Goal: Transaction & Acquisition: Purchase product/service

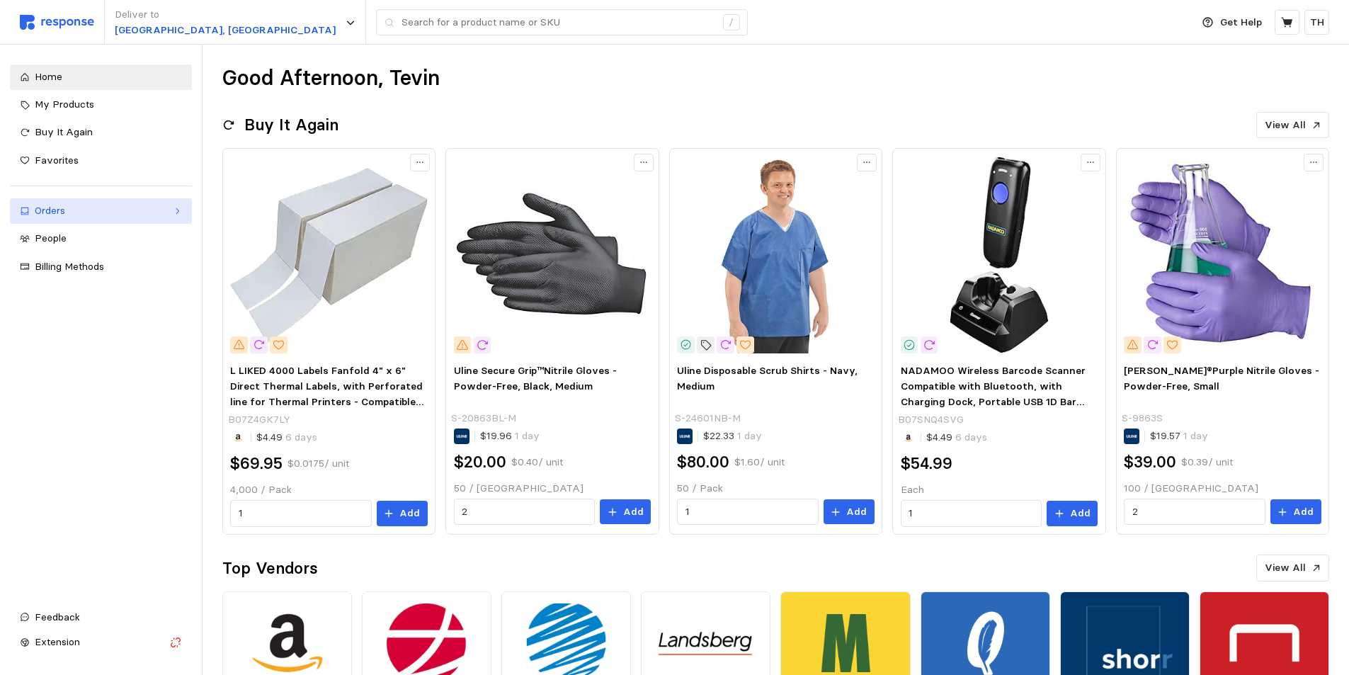
click at [87, 207] on div "Orders" at bounding box center [101, 211] width 132 height 16
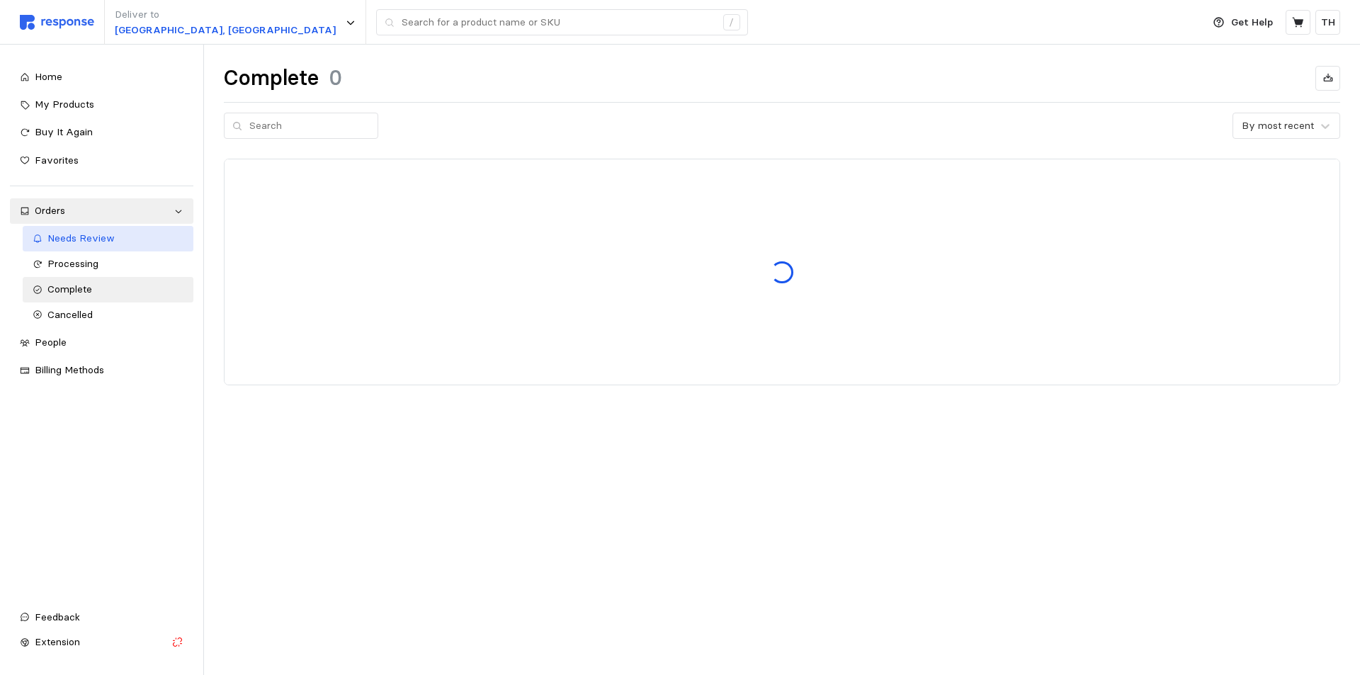
click at [84, 242] on span "Needs Review" at bounding box center [80, 238] width 67 height 13
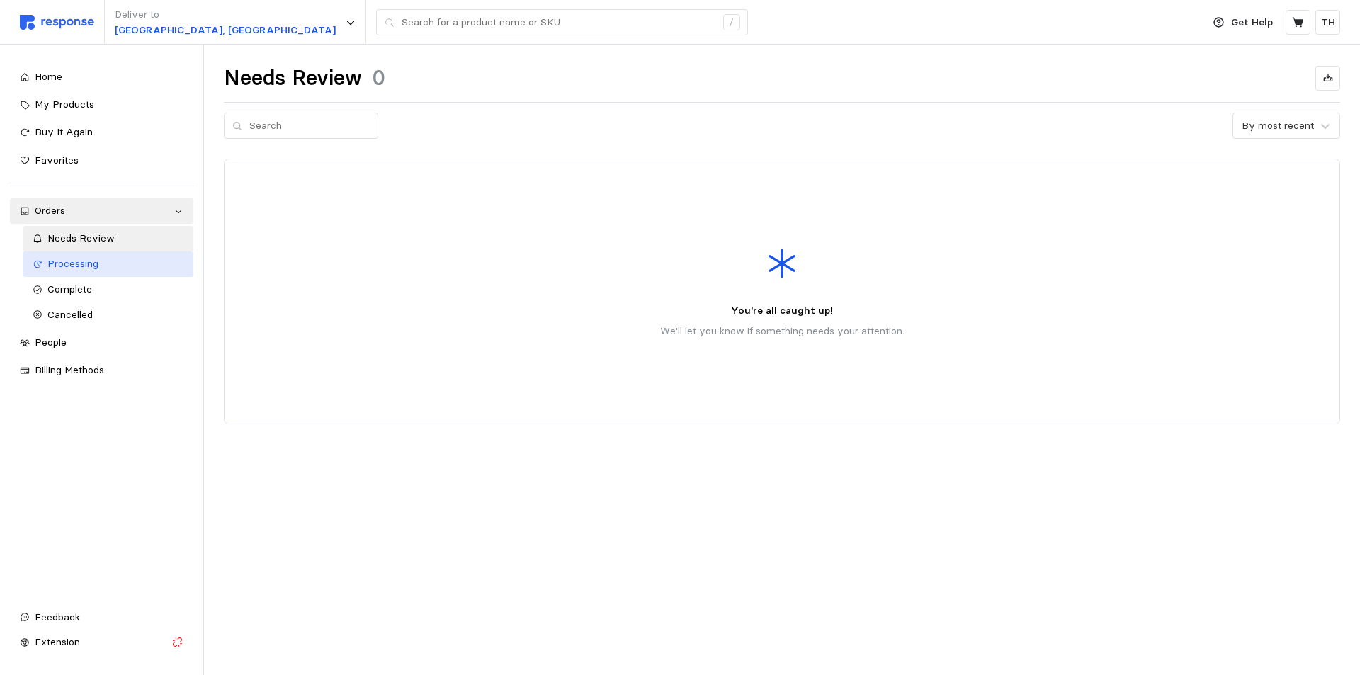
click at [84, 266] on span "Processing" at bounding box center [72, 263] width 51 height 13
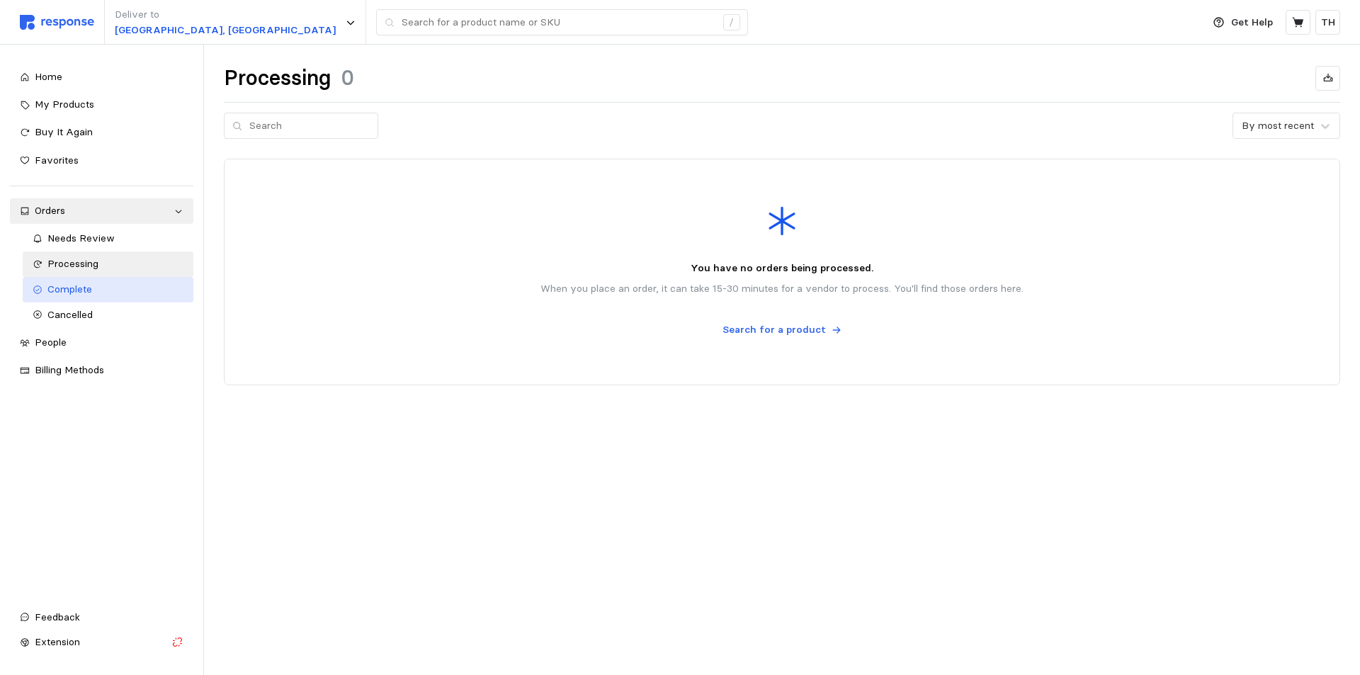
click at [78, 293] on span "Complete" at bounding box center [69, 289] width 45 height 13
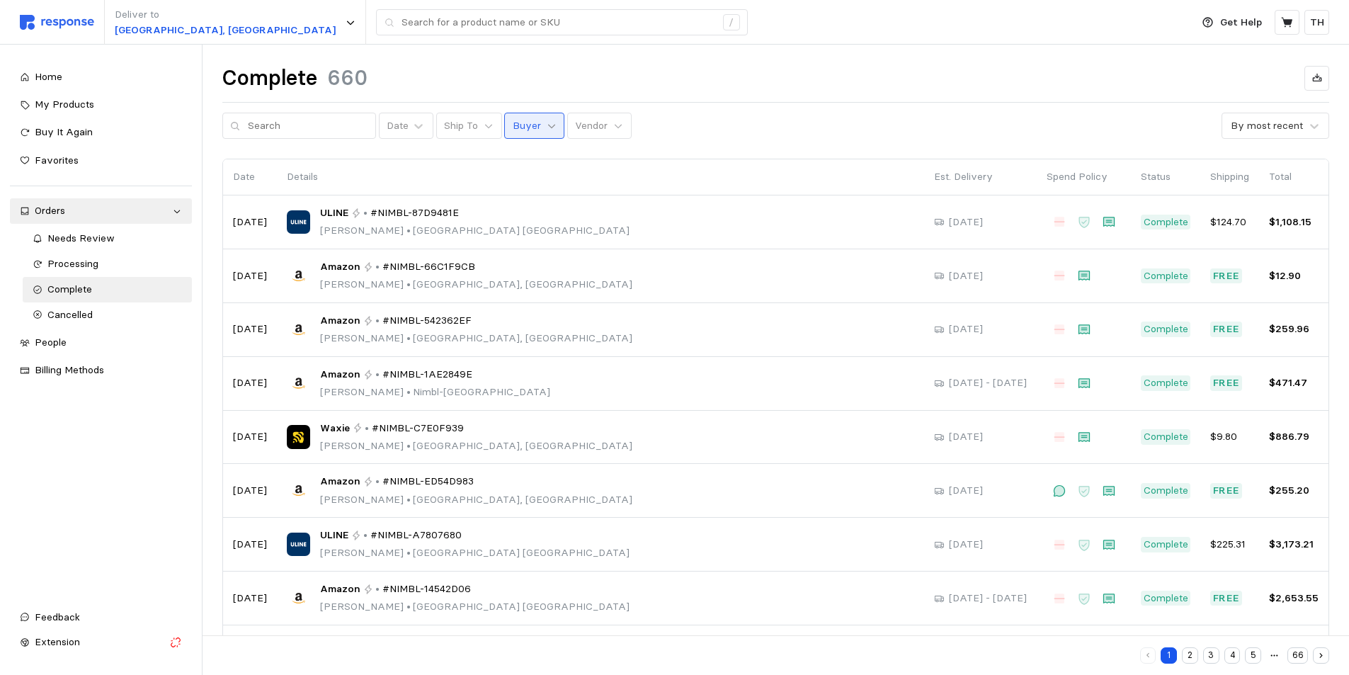
click at [547, 125] on icon at bounding box center [552, 126] width 10 height 10
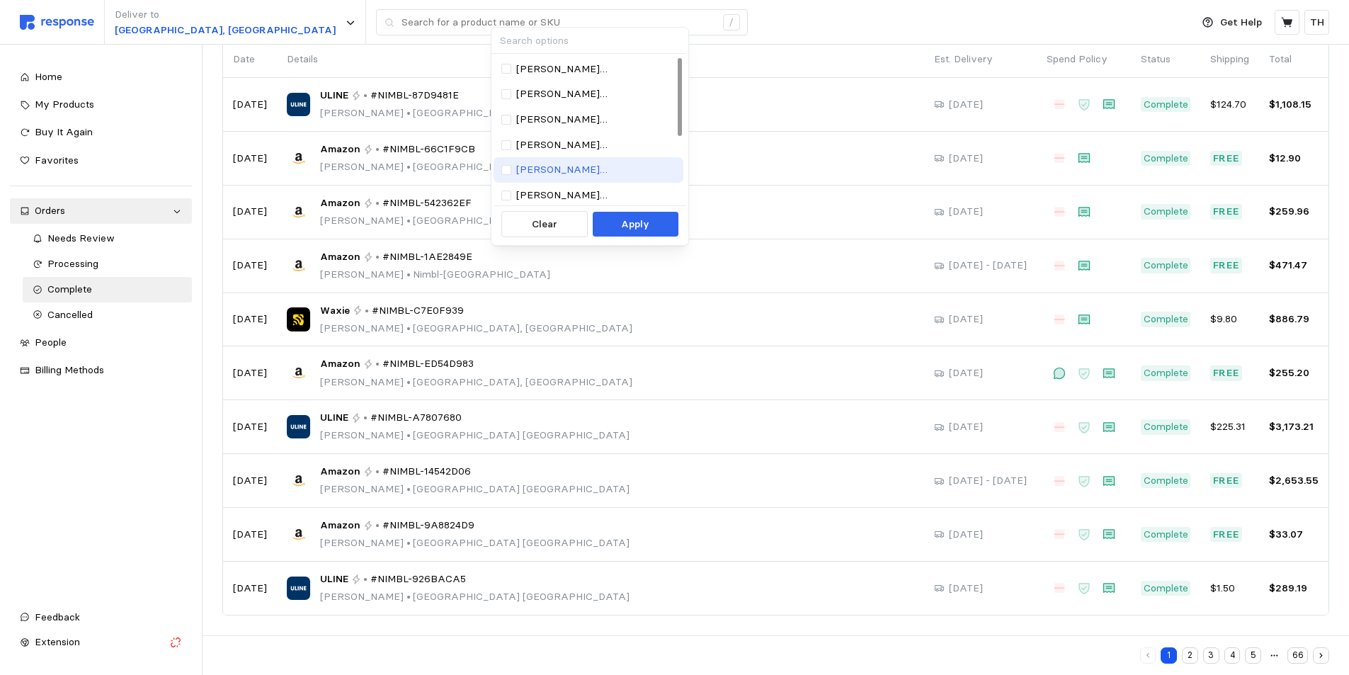
scroll to position [129, 0]
click at [550, 161] on p "tevin.hiatt@getnimbl.com" at bounding box center [596, 168] width 160 height 16
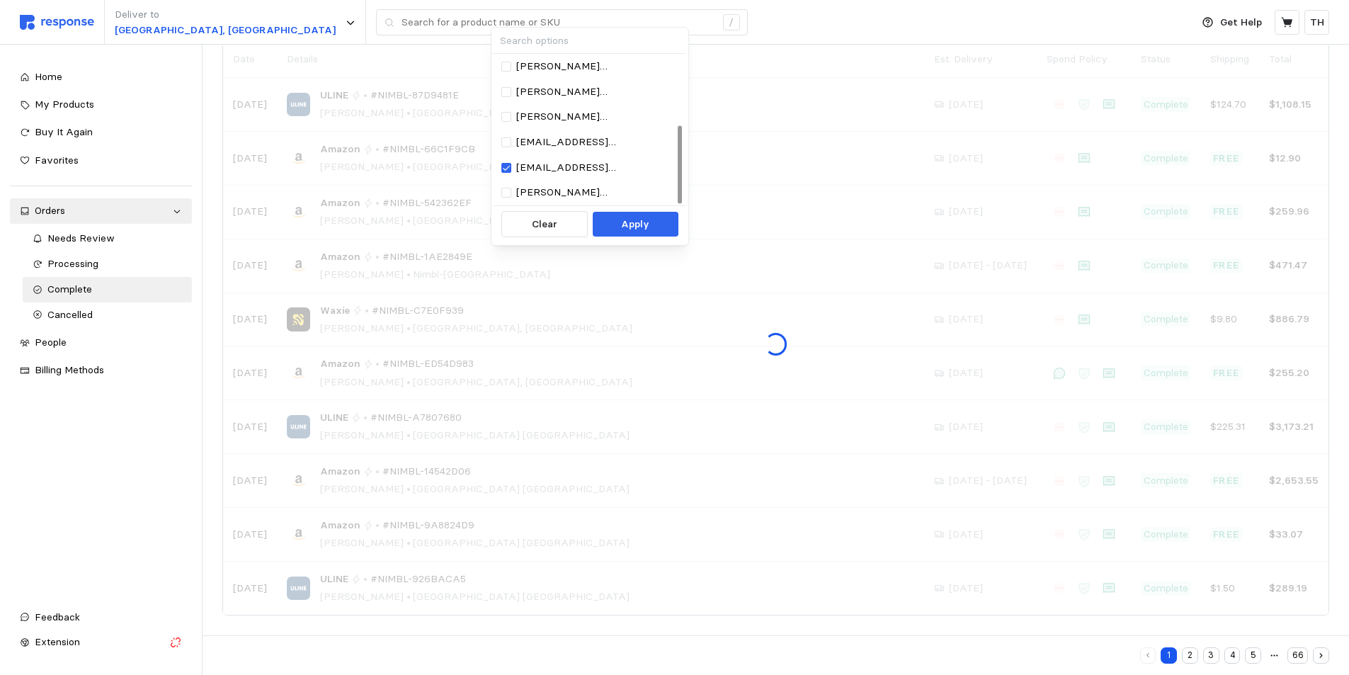
drag, startPoint x: 791, startPoint y: 33, endPoint x: 771, endPoint y: 45, distance: 23.8
click at [791, 33] on div "Deliver to Salt Lake City, UT /" at bounding box center [602, 22] width 1165 height 45
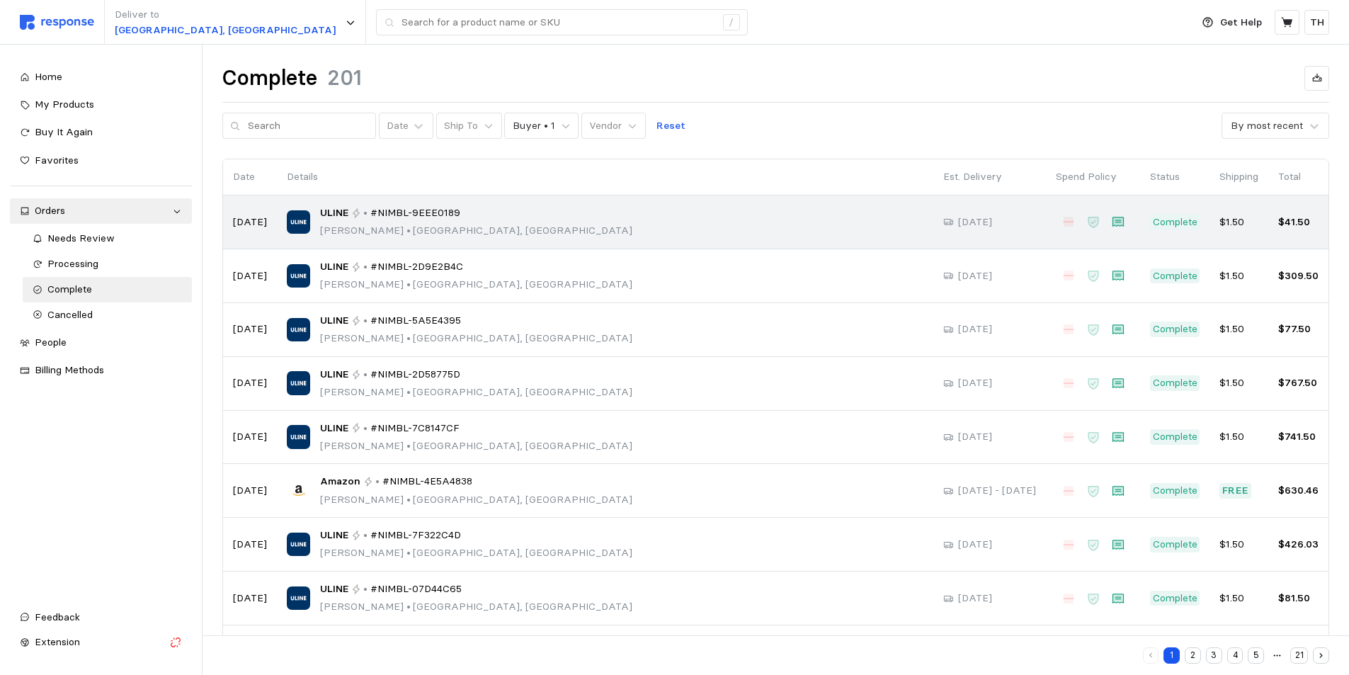
click at [516, 215] on div "ULINE • #NIMBL-9EEE0189 Tevin Hiatt • Salt Lake City, UT" at bounding box center [605, 221] width 637 height 33
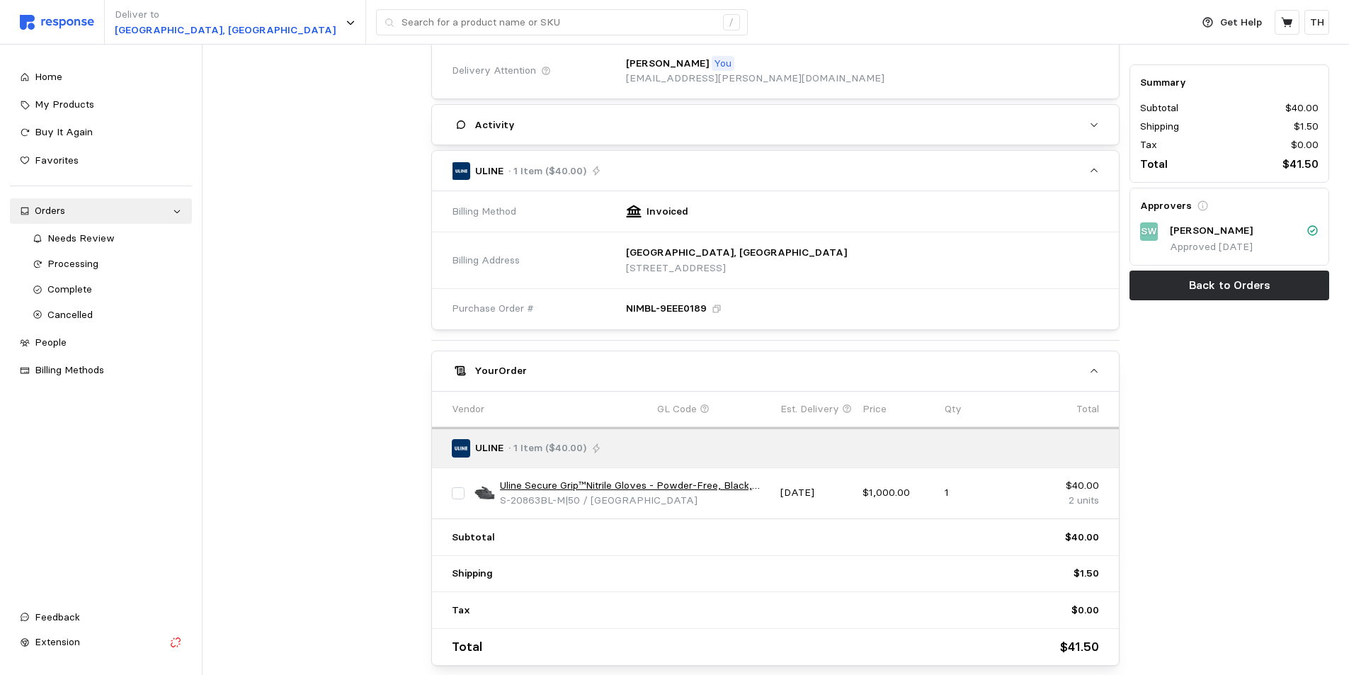
scroll to position [353, 0]
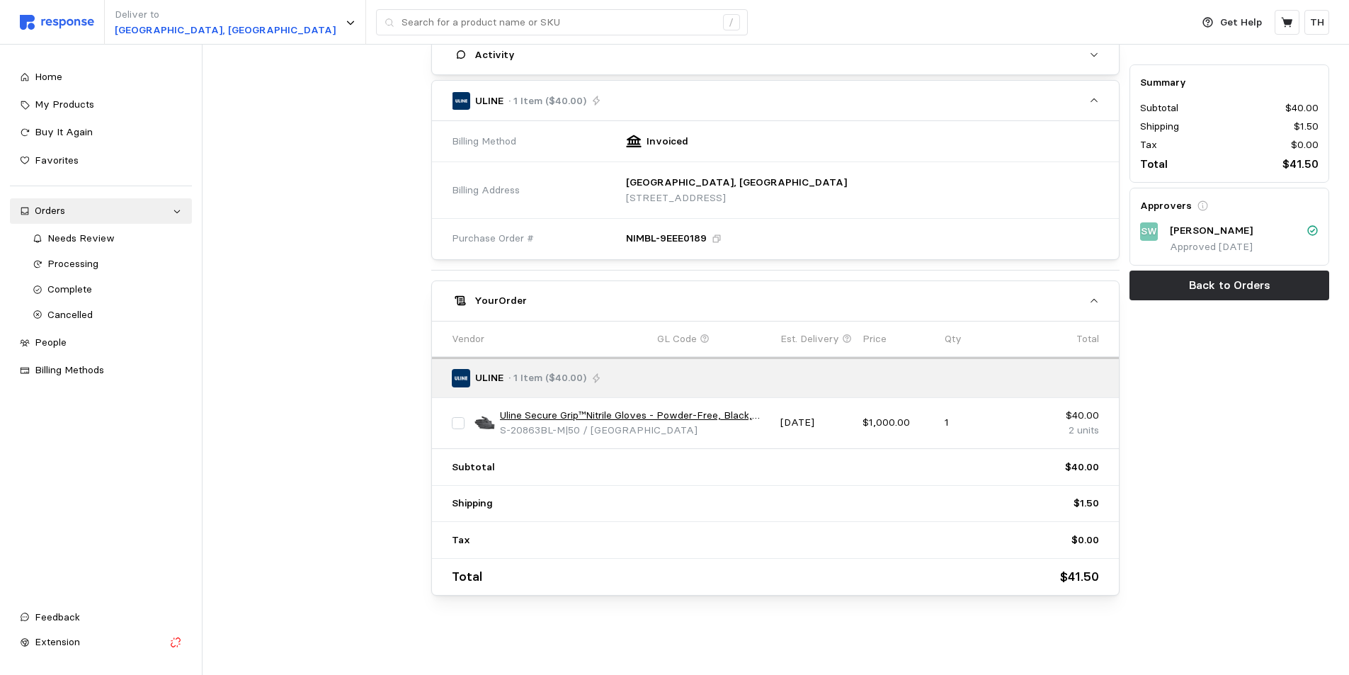
click at [559, 412] on link "Uline Secure Grip™Nitrile Gloves - Powder-Free, Black, Medium" at bounding box center [635, 416] width 271 height 16
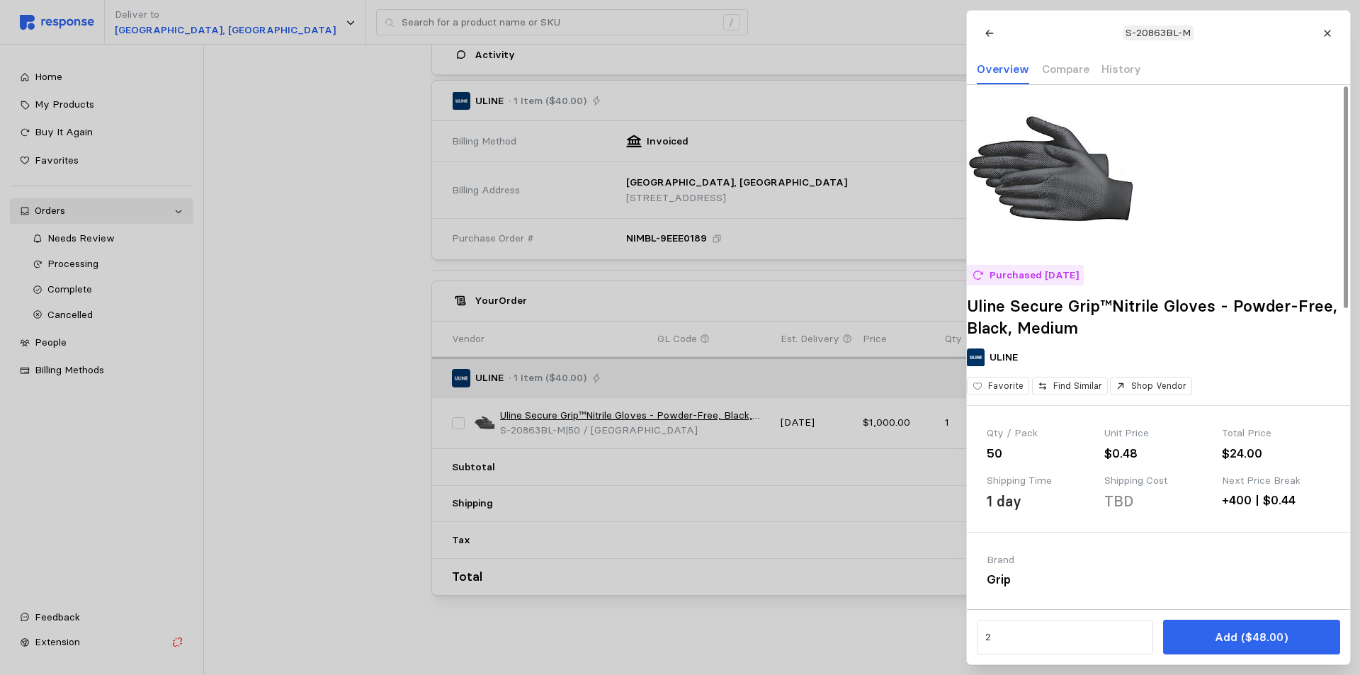
click at [1133, 30] on p "S-20863BL-M" at bounding box center [1158, 34] width 65 height 16
drag, startPoint x: 1126, startPoint y: 33, endPoint x: 1186, endPoint y: 40, distance: 60.5
click at [1186, 40] on p "S-20863BL-M" at bounding box center [1158, 34] width 65 height 16
click at [335, 429] on div at bounding box center [680, 337] width 1360 height 675
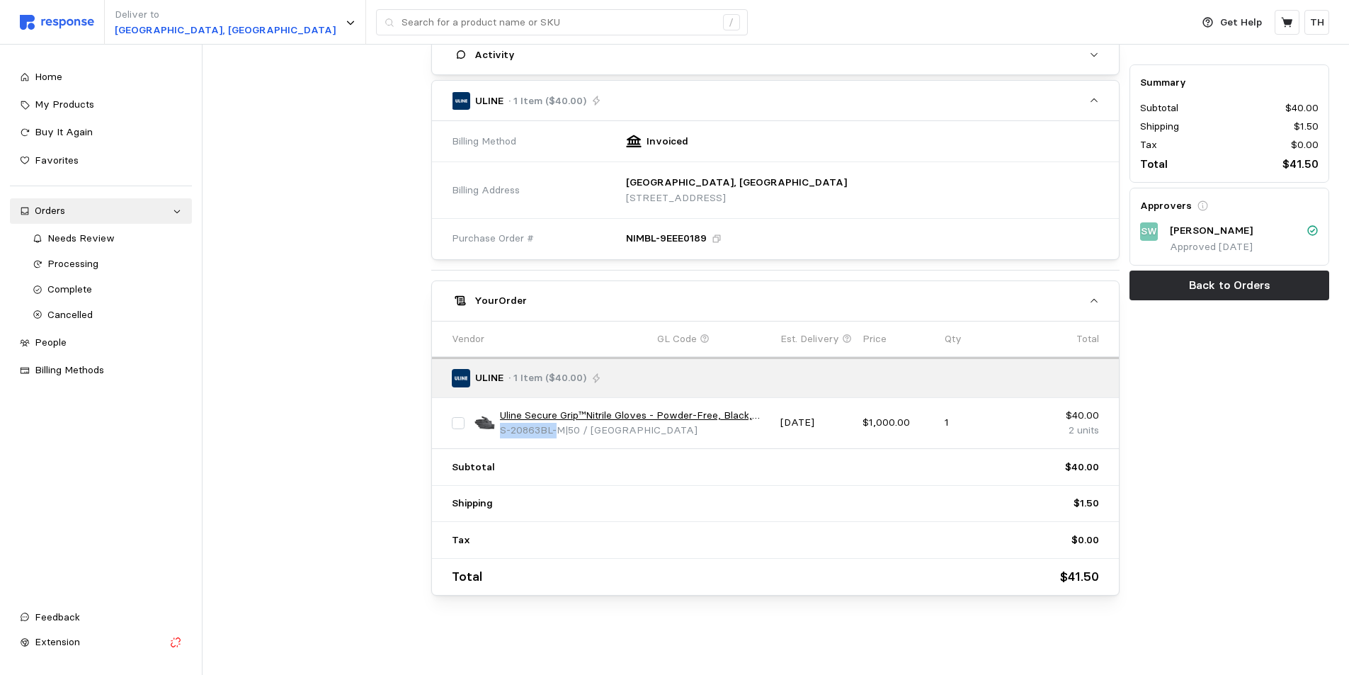
drag, startPoint x: 500, startPoint y: 431, endPoint x: 555, endPoint y: 431, distance: 55.3
click at [555, 431] on span "S-20863BL-M" at bounding box center [532, 430] width 65 height 13
copy span "S-20863BL-"
click at [402, 28] on input "text" at bounding box center [559, 23] width 314 height 26
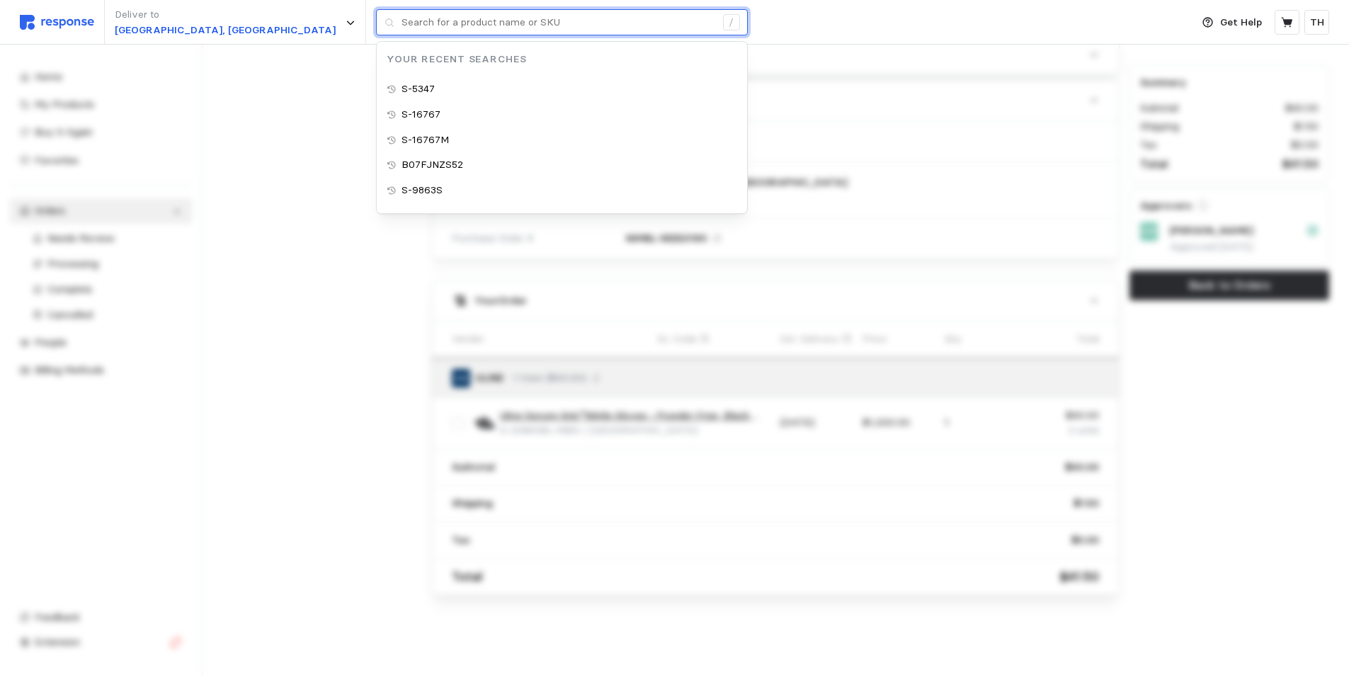
paste input "S-20863BL-"
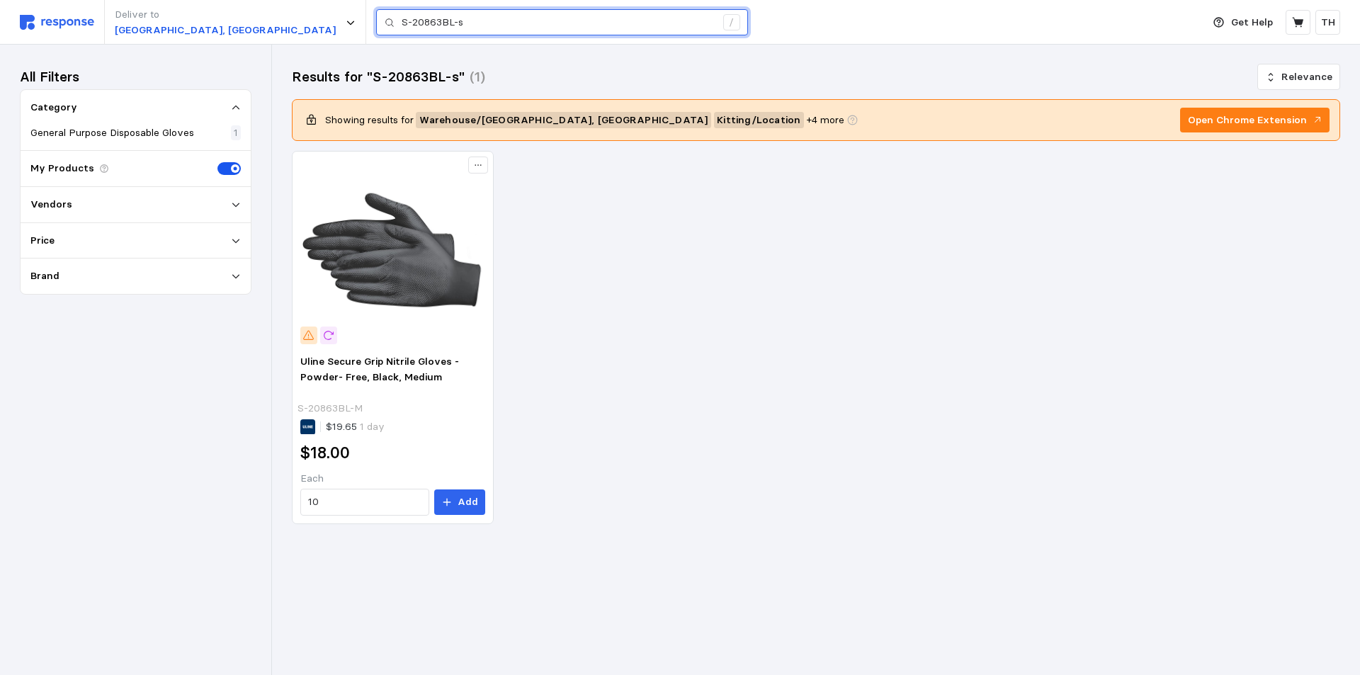
click at [402, 24] on input "S-20863BL-s" at bounding box center [559, 23] width 314 height 26
click at [687, 24] on div "Deliver to Salt Lake City, UT S-20863BL-s /" at bounding box center [607, 22] width 1175 height 45
click at [452, 13] on input "S-20863BL-s" at bounding box center [559, 23] width 314 height 26
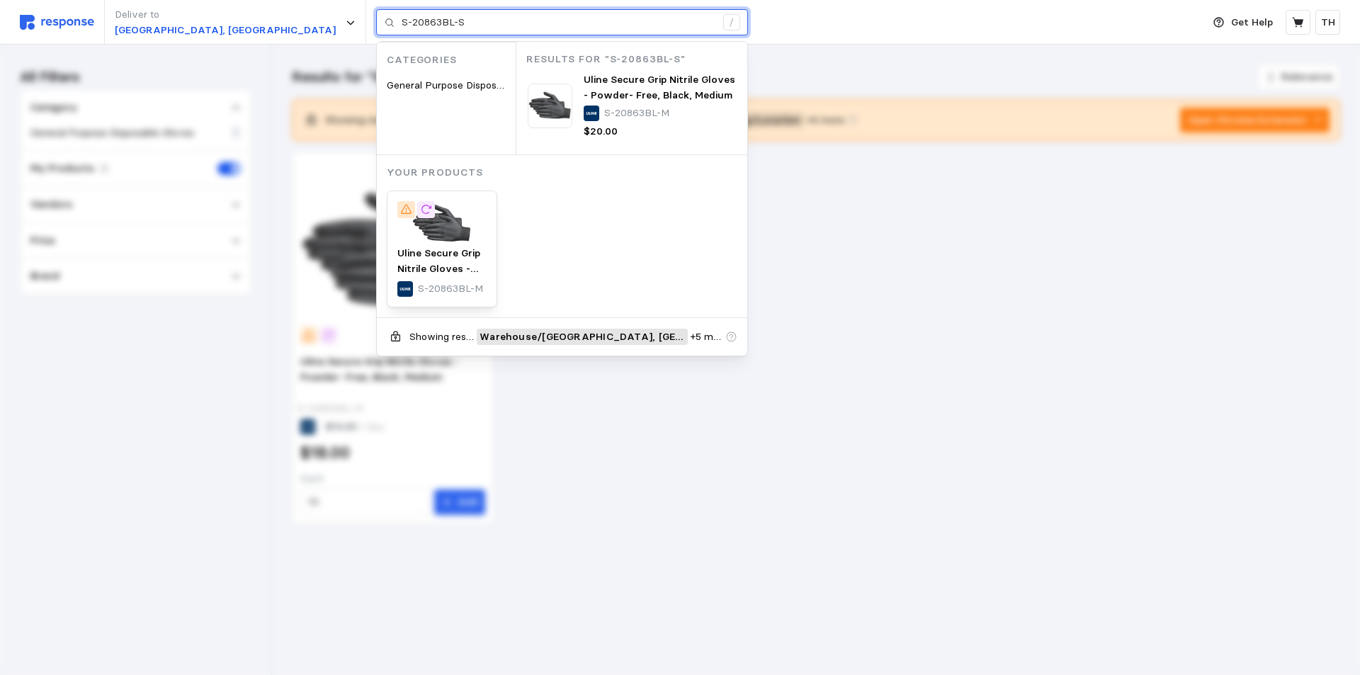
drag, startPoint x: 452, startPoint y: 13, endPoint x: 249, endPoint y: 22, distance: 202.8
click at [376, 22] on div "S-20863BL-S /" at bounding box center [562, 22] width 372 height 27
type input "S-20863BL-S"
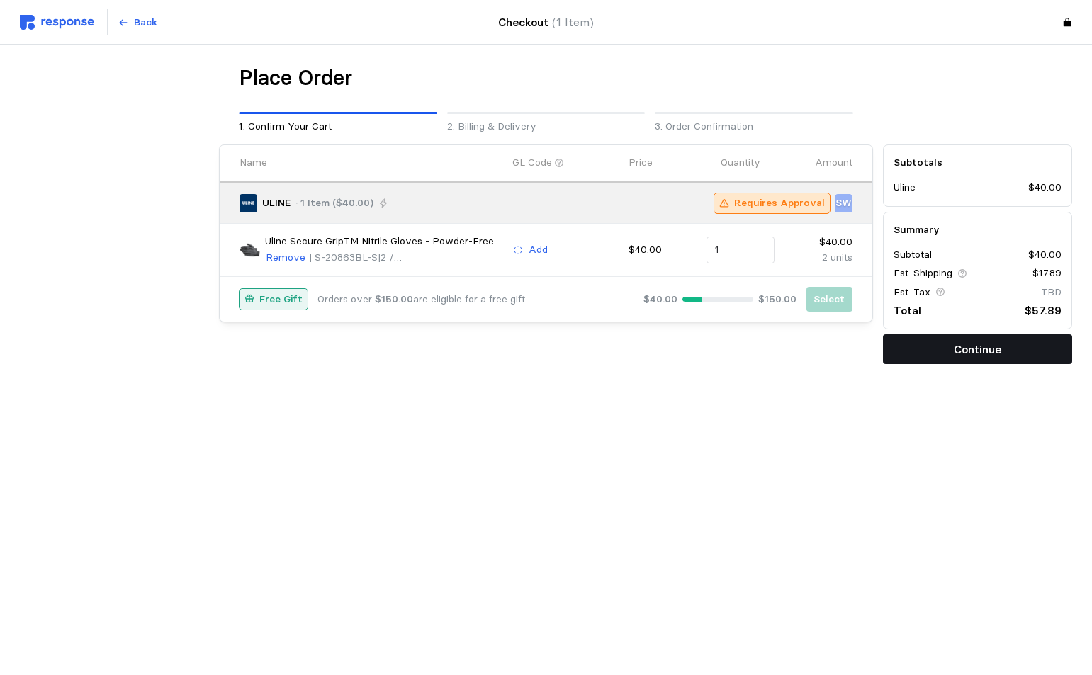
click at [911, 349] on button "Continue" at bounding box center [977, 349] width 189 height 30
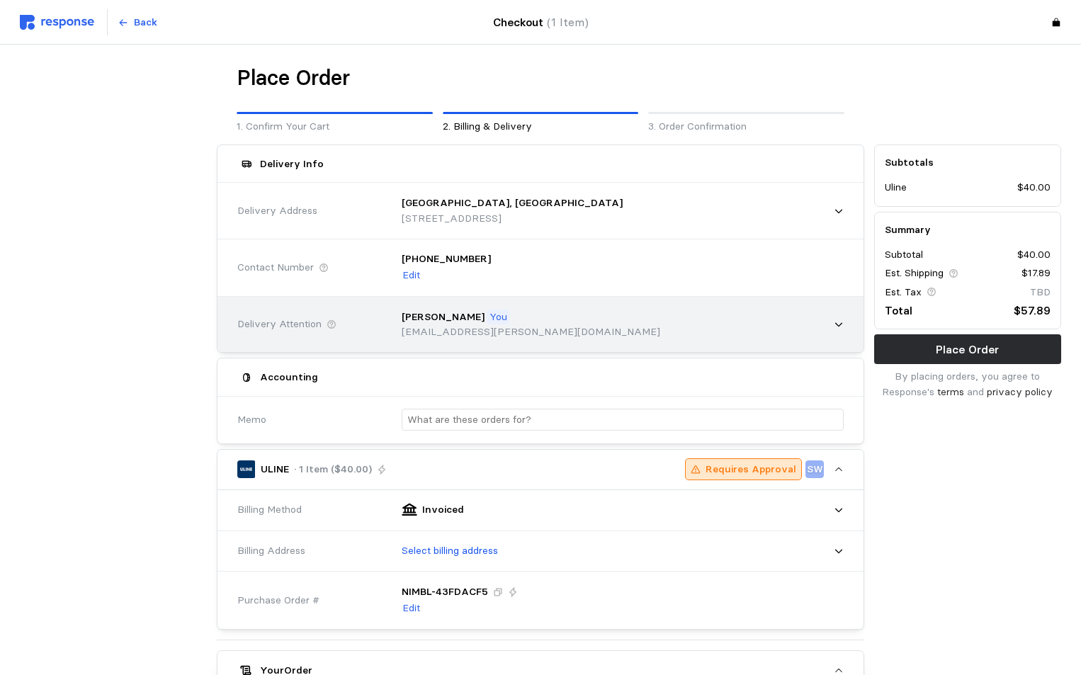
scroll to position [142, 0]
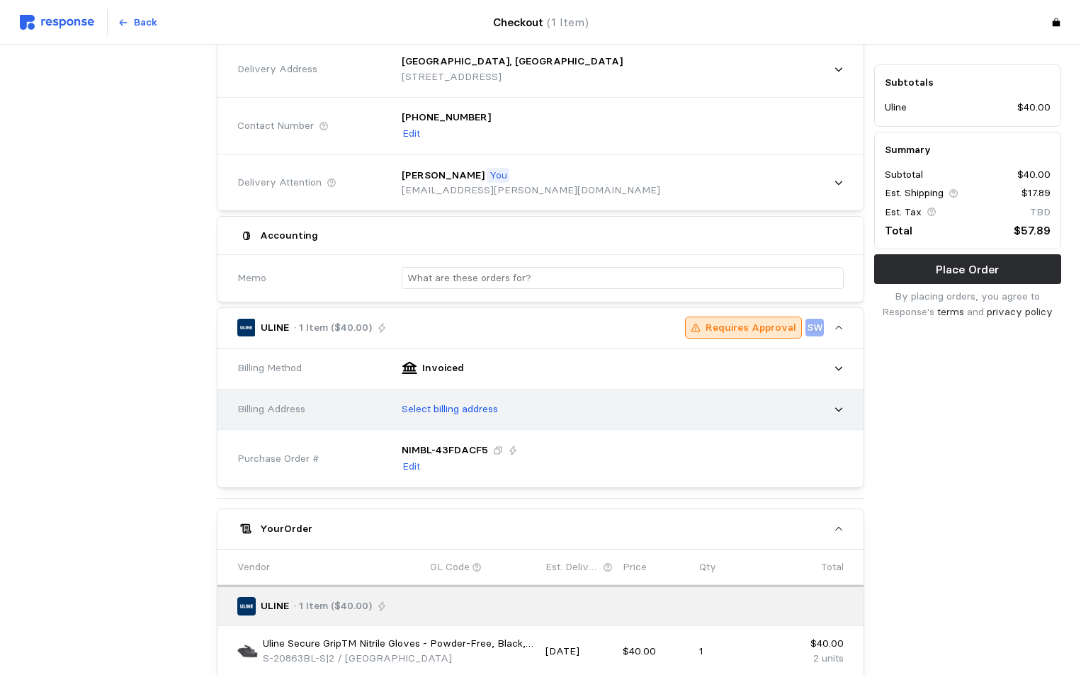
click at [491, 409] on p "Select billing address" at bounding box center [450, 410] width 96 height 16
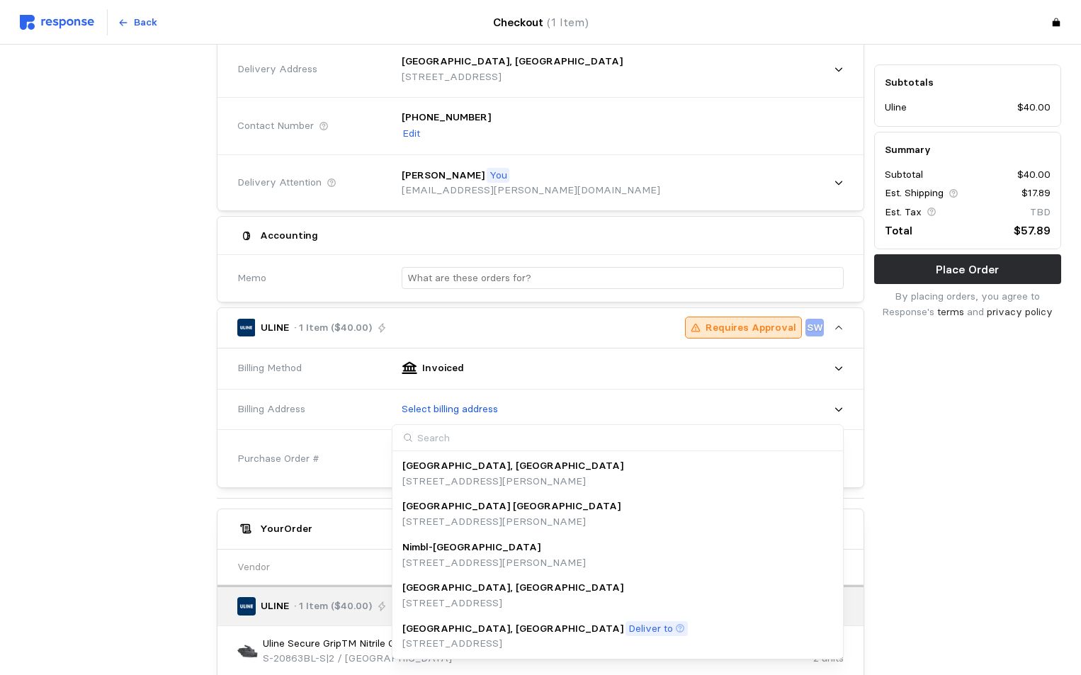
click at [442, 633] on p "[GEOGRAPHIC_DATA], [GEOGRAPHIC_DATA]" at bounding box center [512, 629] width 221 height 16
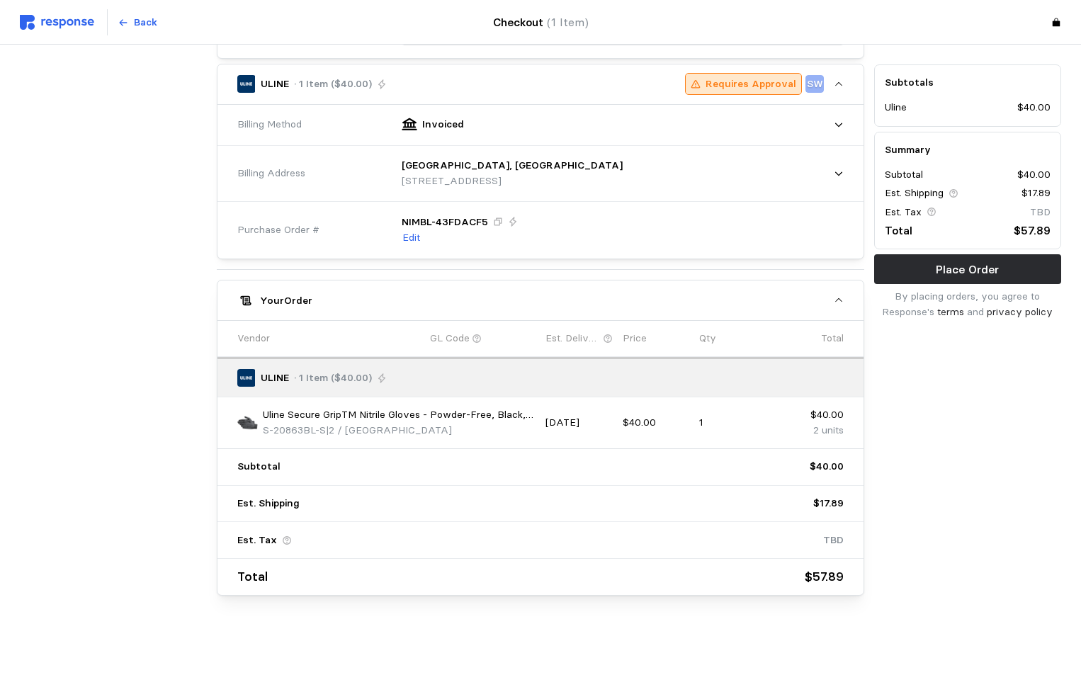
scroll to position [0, 0]
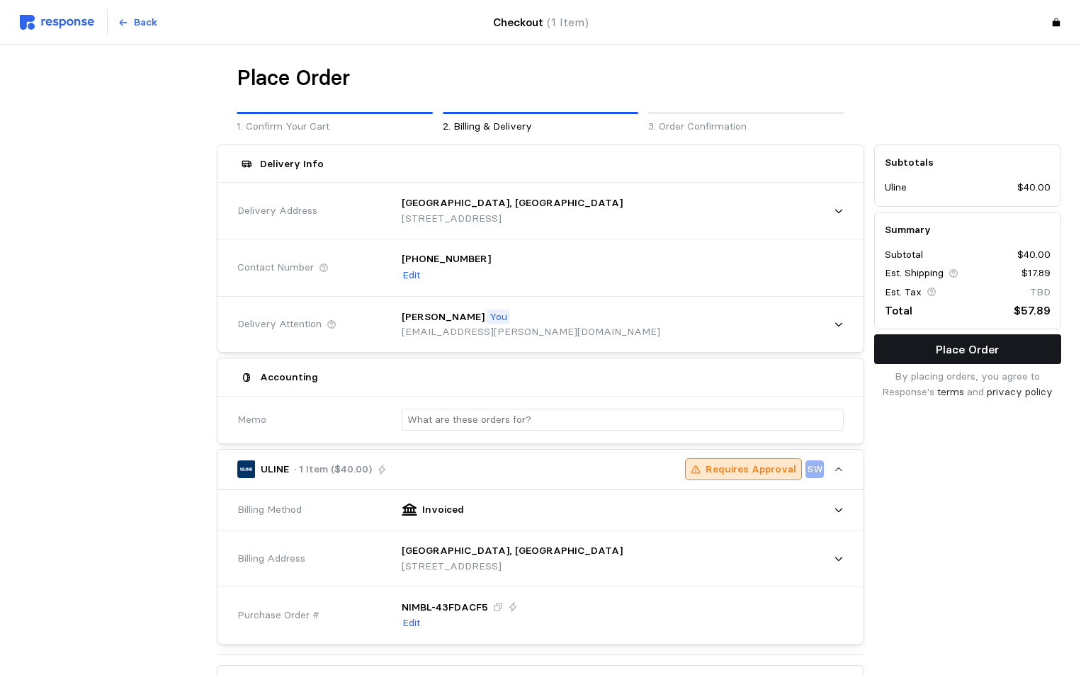
click at [1022, 349] on button "Place Order" at bounding box center [967, 349] width 187 height 30
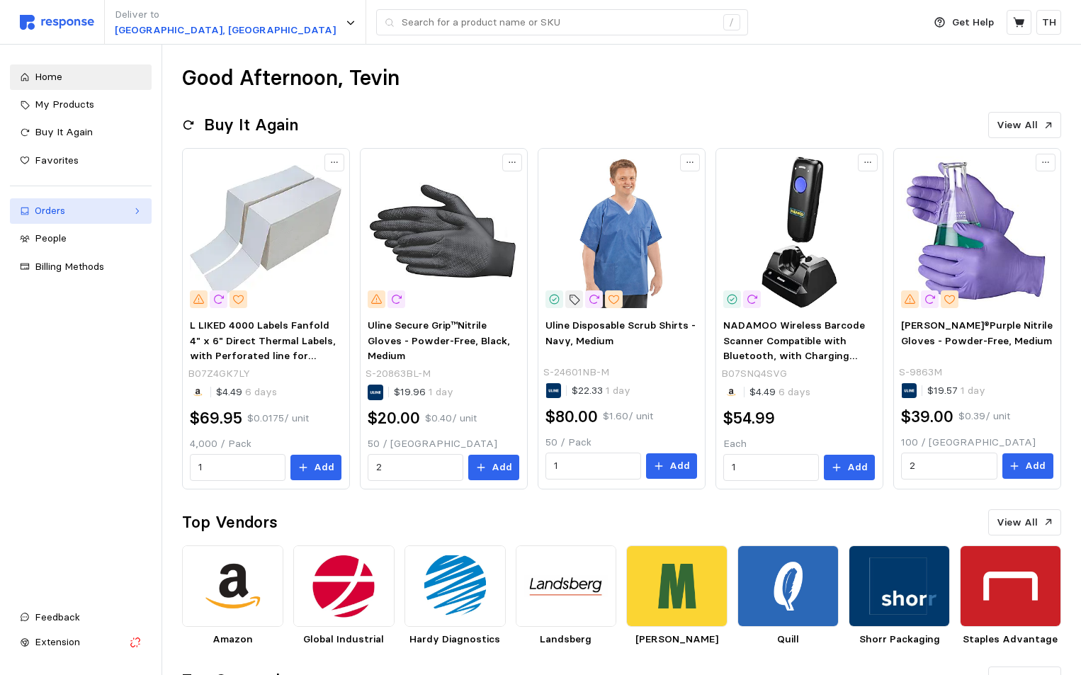
click at [98, 215] on div "Orders" at bounding box center [81, 211] width 92 height 16
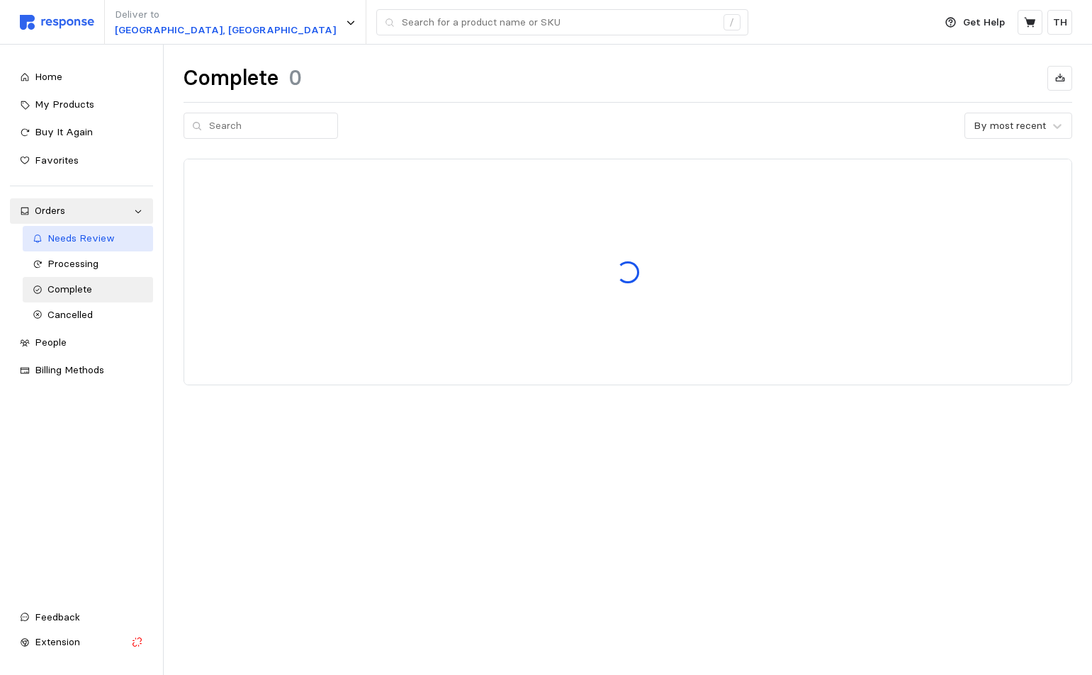
click at [100, 238] on span "Needs Review" at bounding box center [80, 238] width 67 height 13
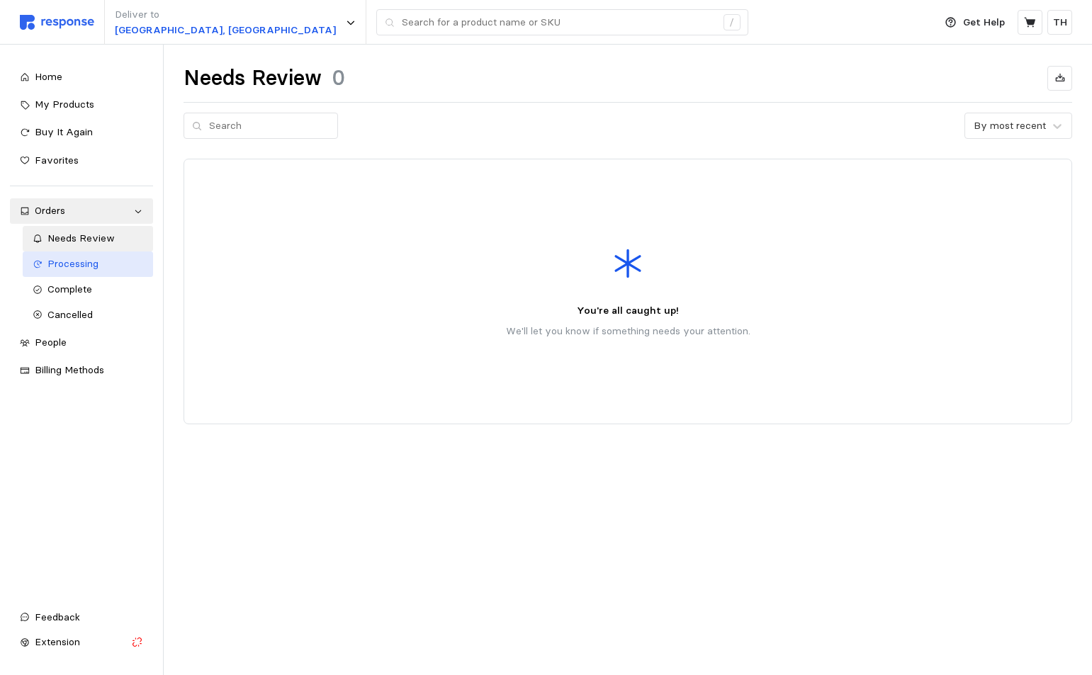
click at [94, 269] on span "Processing" at bounding box center [72, 263] width 51 height 13
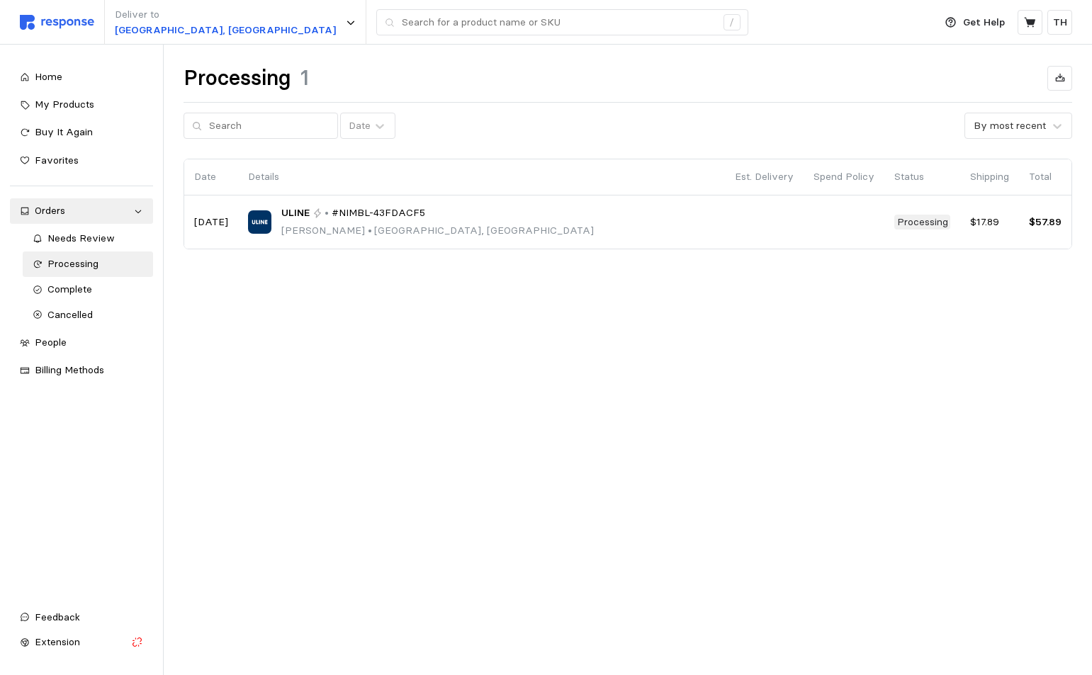
click at [429, 331] on main "Processing 1 Date By most recent Date Details Est. Delivery Spend Policy Status…" at bounding box center [546, 337] width 1092 height 675
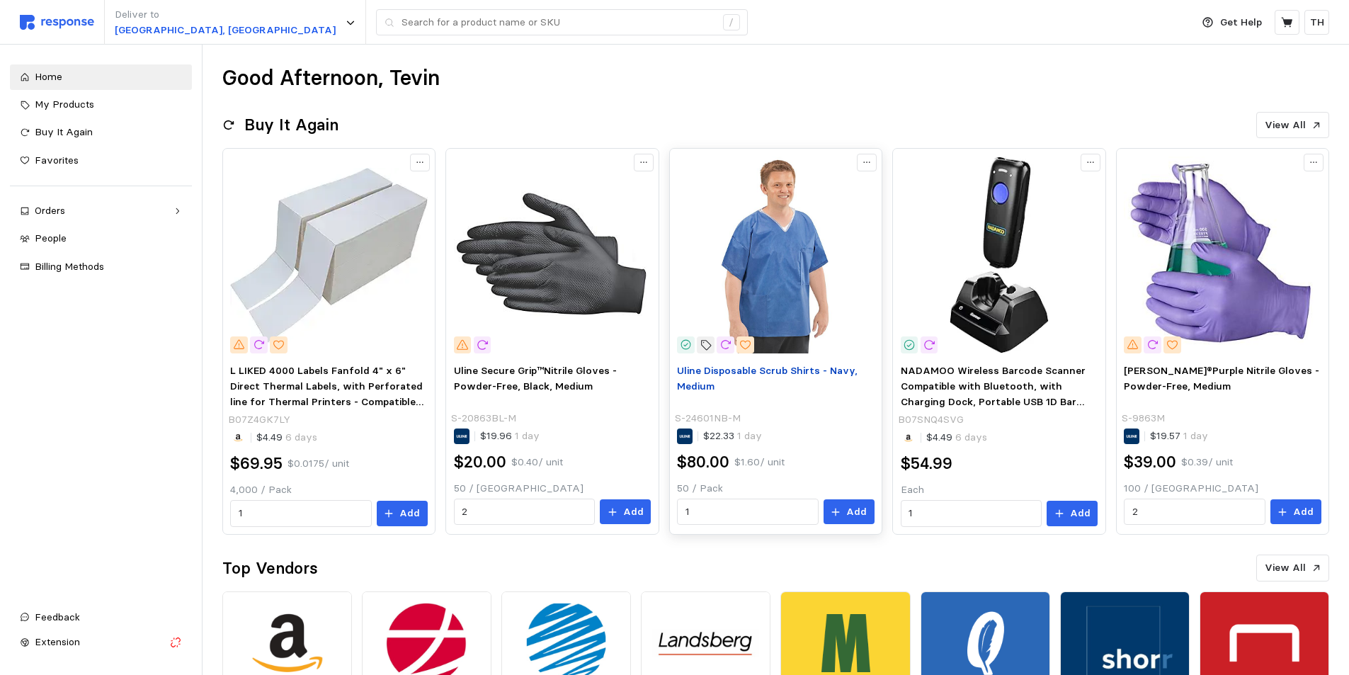
drag, startPoint x: 746, startPoint y: 417, endPoint x: 693, endPoint y: 402, distance: 55.4
click at [687, 412] on div "S-24601NB-M" at bounding box center [775, 419] width 200 height 16
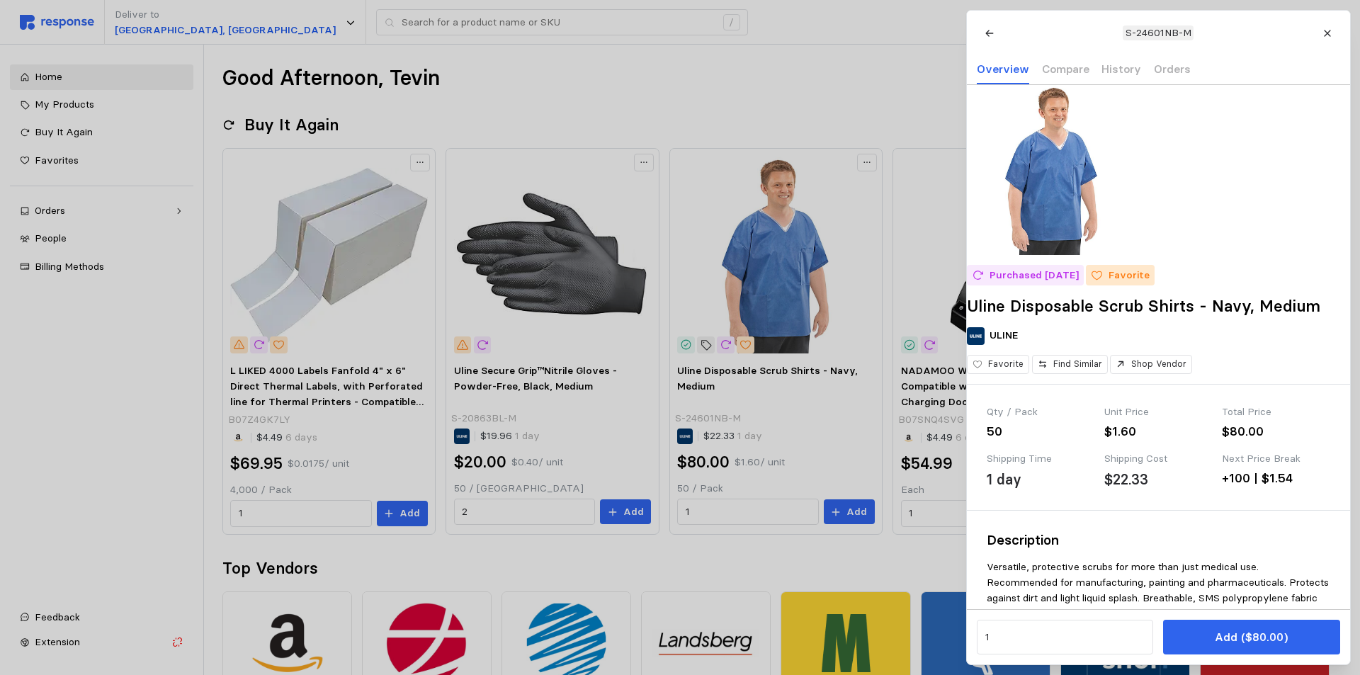
click at [711, 378] on div at bounding box center [680, 337] width 1360 height 675
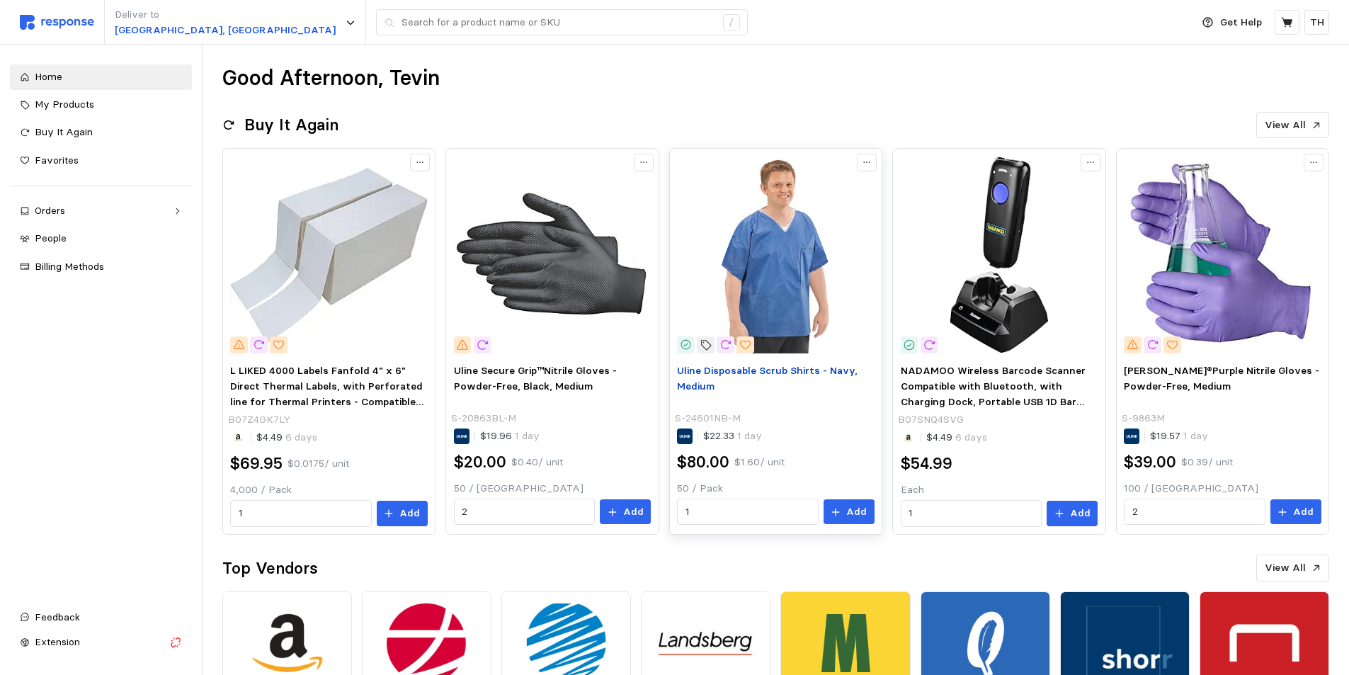
click at [753, 367] on span "Uline Disposable Scrub Shirts - Navy, Medium" at bounding box center [767, 378] width 181 height 28
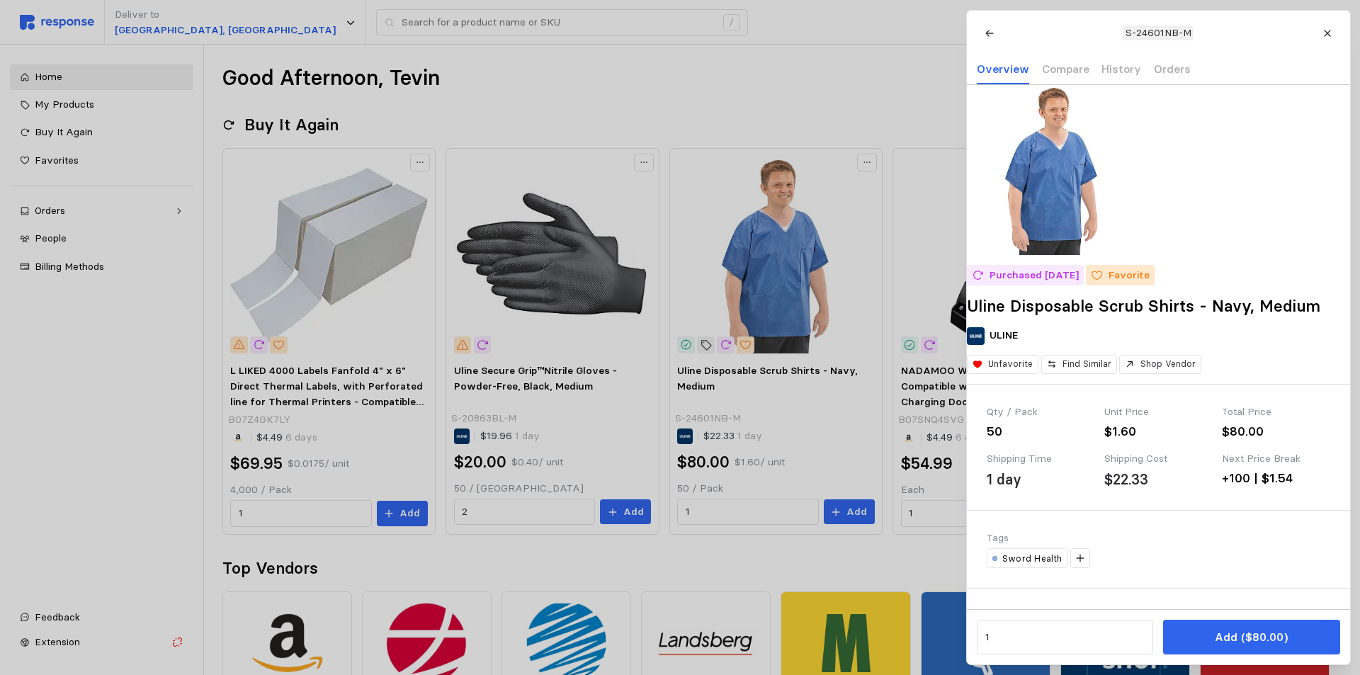
drag, startPoint x: 1126, startPoint y: 30, endPoint x: 1182, endPoint y: 36, distance: 56.3
click at [1181, 36] on p "S-24601NB-M" at bounding box center [1158, 34] width 66 height 16
drag, startPoint x: 1182, startPoint y: 36, endPoint x: 1106, endPoint y: 35, distance: 76.5
click at [1109, 36] on div "S-24601NB-M" at bounding box center [1158, 33] width 363 height 25
click at [1329, 25] on button at bounding box center [1327, 33] width 25 height 25
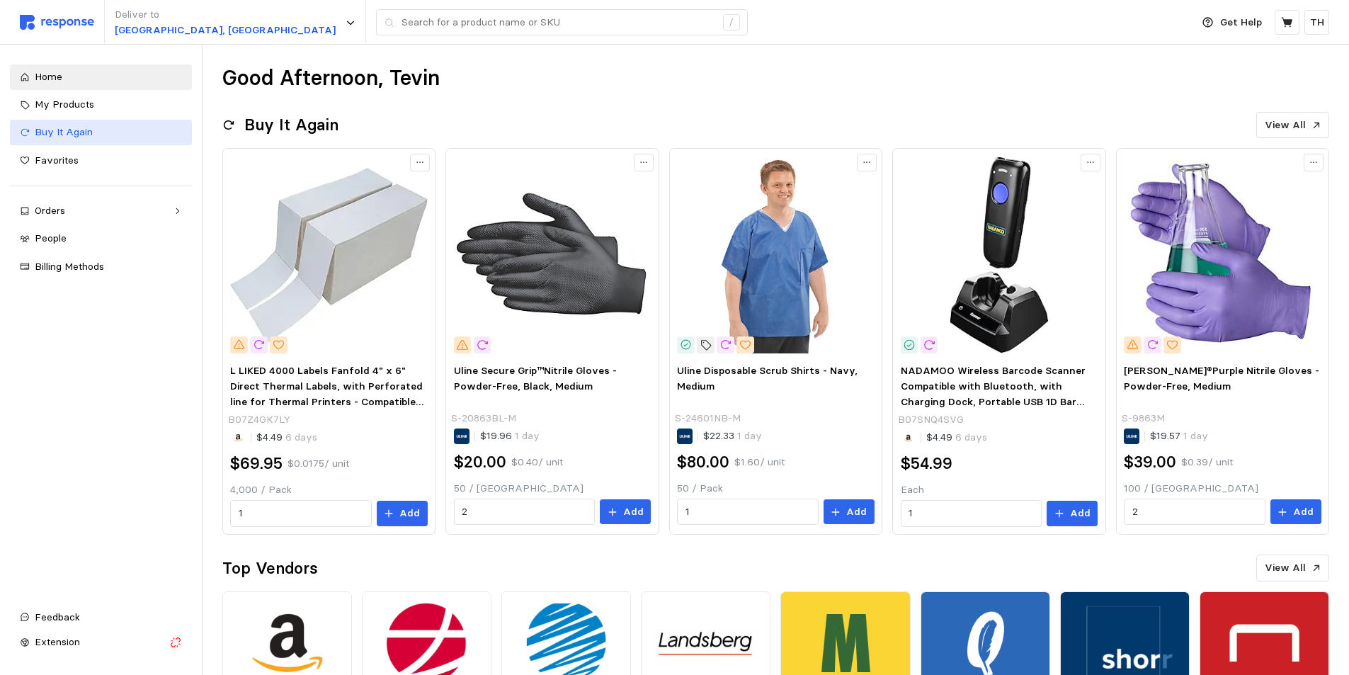
click at [84, 136] on span "Buy It Again" at bounding box center [64, 131] width 58 height 13
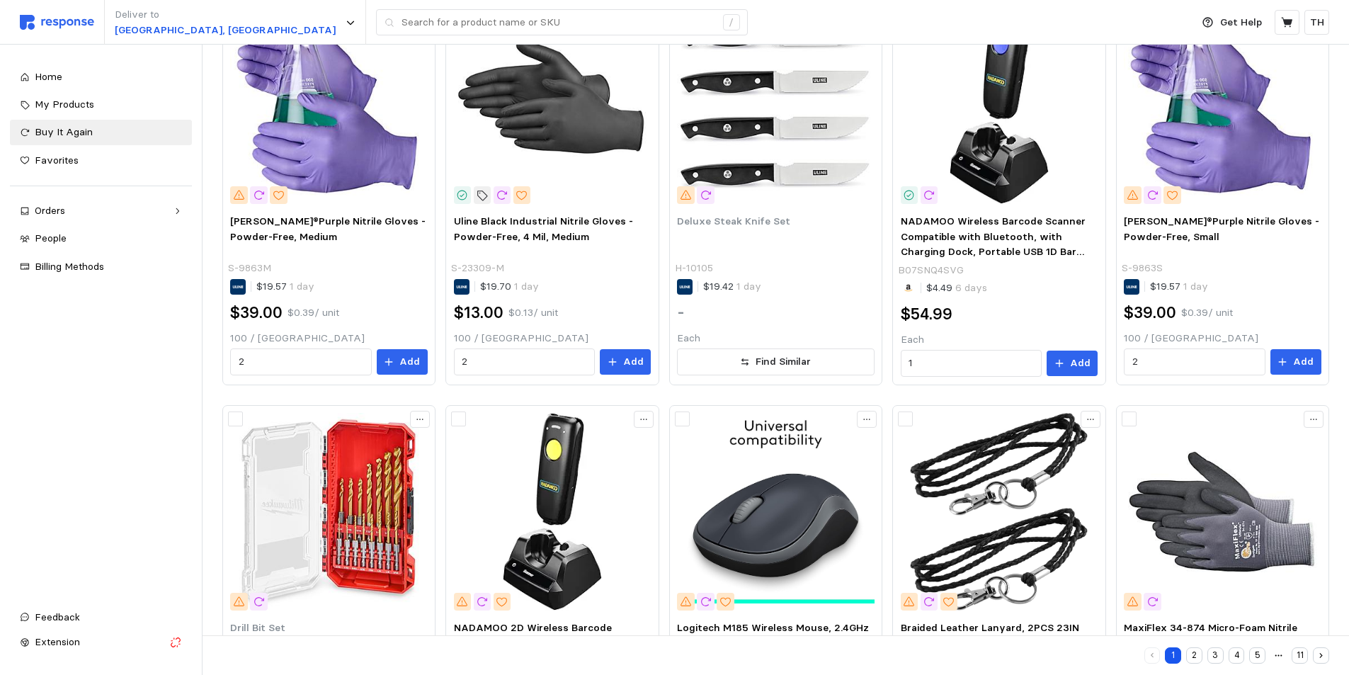
scroll to position [742, 0]
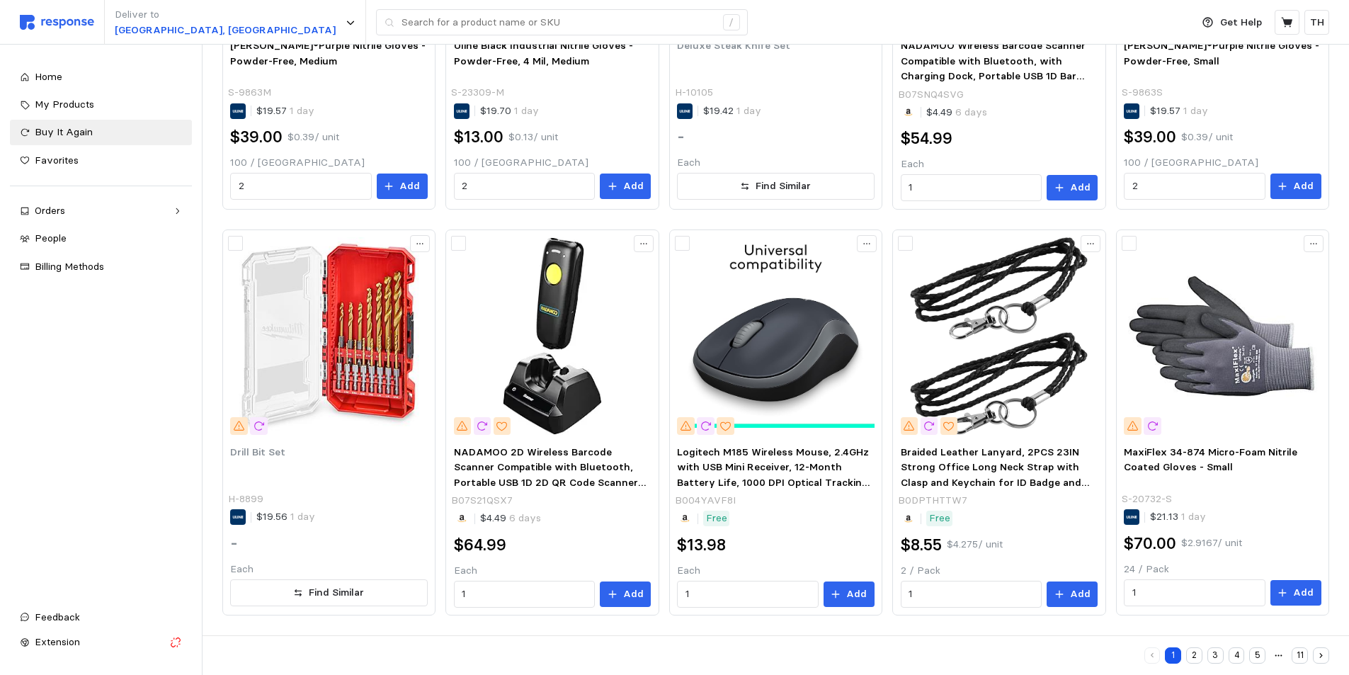
click at [1193, 650] on button "2" at bounding box center [1195, 655] width 16 height 16
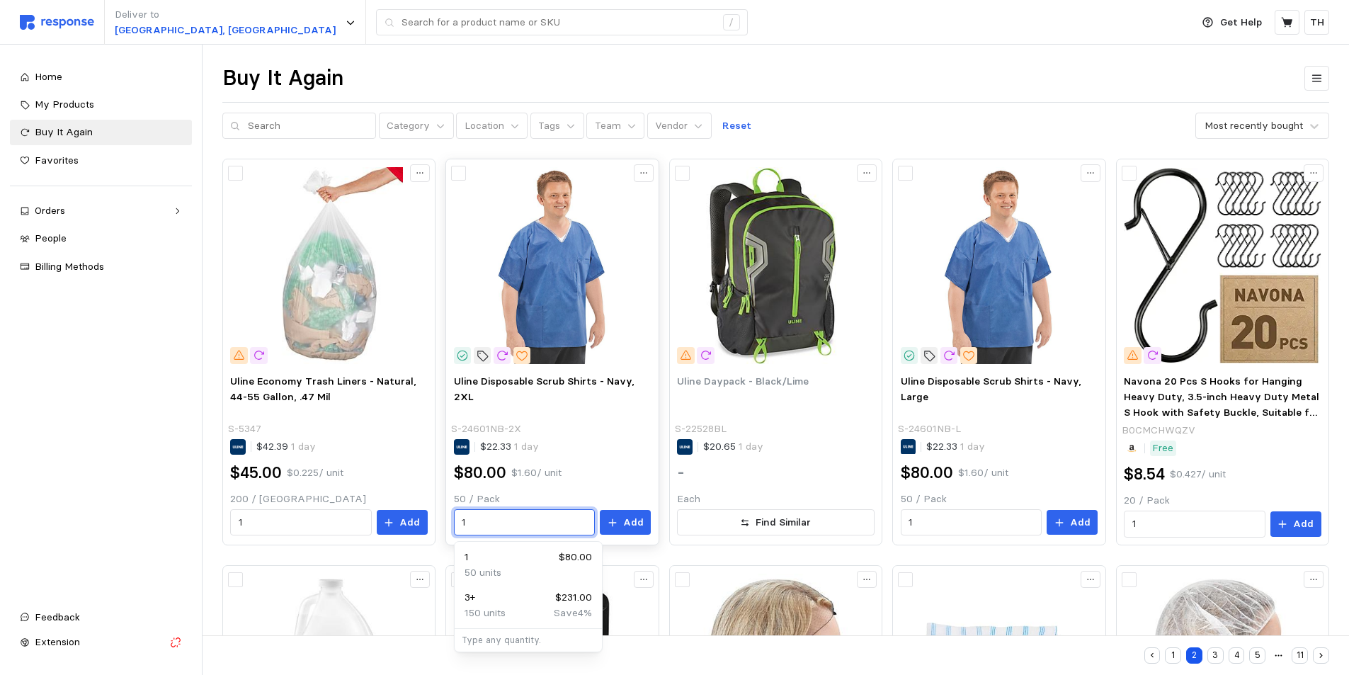
drag, startPoint x: 488, startPoint y: 522, endPoint x: 458, endPoint y: 531, distance: 31.8
click at [458, 531] on div "1" at bounding box center [524, 522] width 141 height 27
drag, startPoint x: 474, startPoint y: 526, endPoint x: 459, endPoint y: 527, distance: 14.9
click at [459, 527] on div "3" at bounding box center [524, 522] width 141 height 27
type input "4"
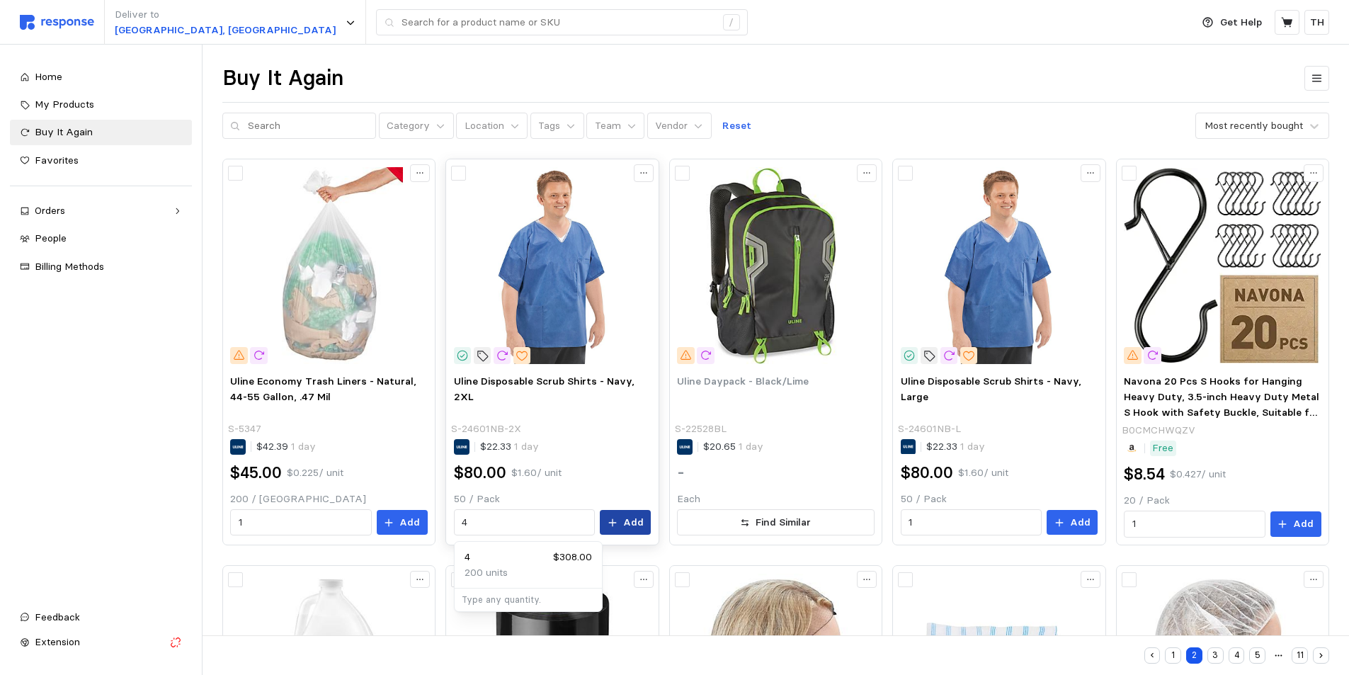
click at [624, 523] on button "Add" at bounding box center [625, 523] width 51 height 26
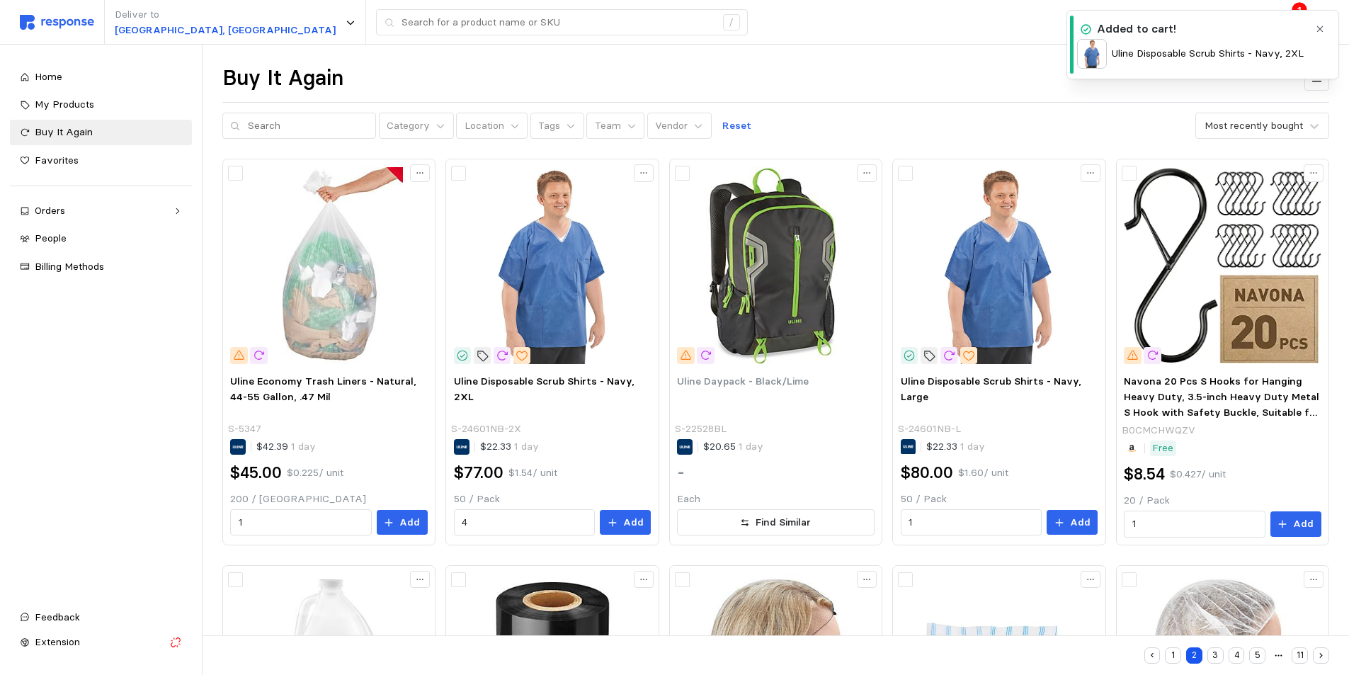
click at [1269, 58] on p "Uline Disposable Scrub Shirts - Navy, 2XL" at bounding box center [1208, 54] width 192 height 16
click at [1319, 30] on icon "button" at bounding box center [1320, 29] width 10 height 10
click at [1282, 20] on icon at bounding box center [1287, 22] width 13 height 13
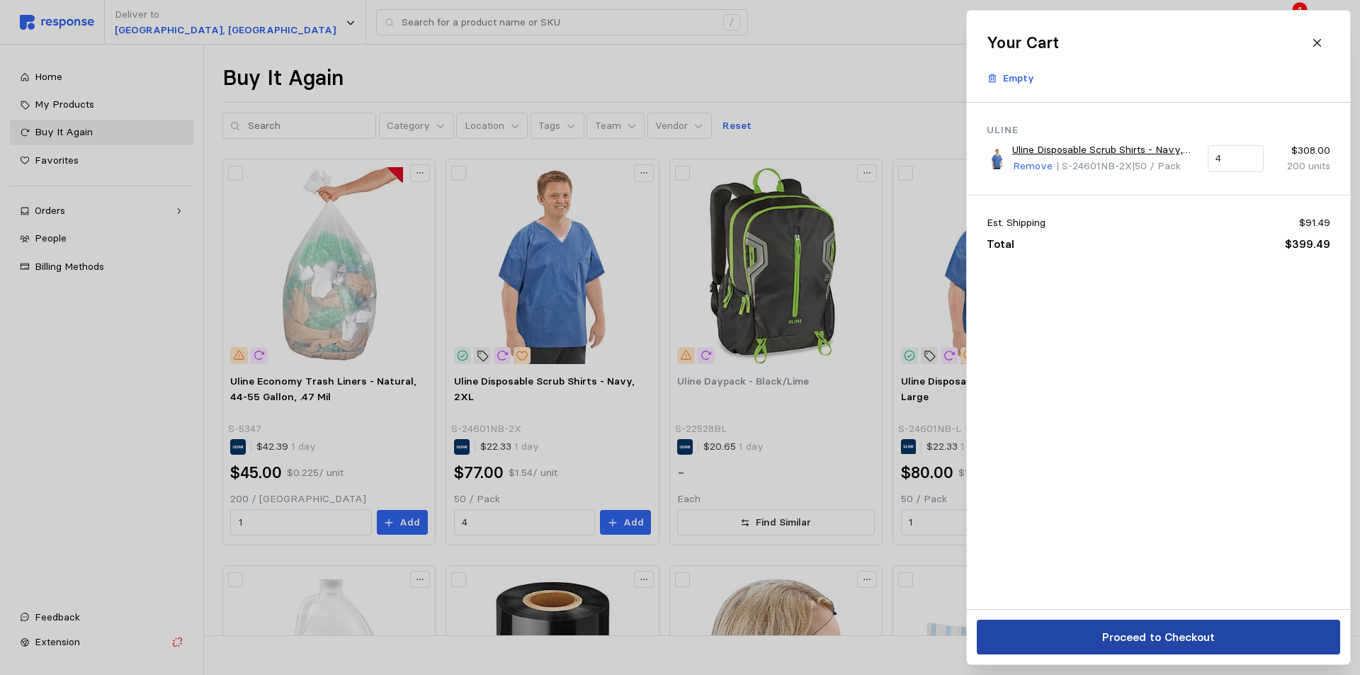
click at [1172, 644] on p "Proceed to Checkout" at bounding box center [1158, 637] width 113 height 18
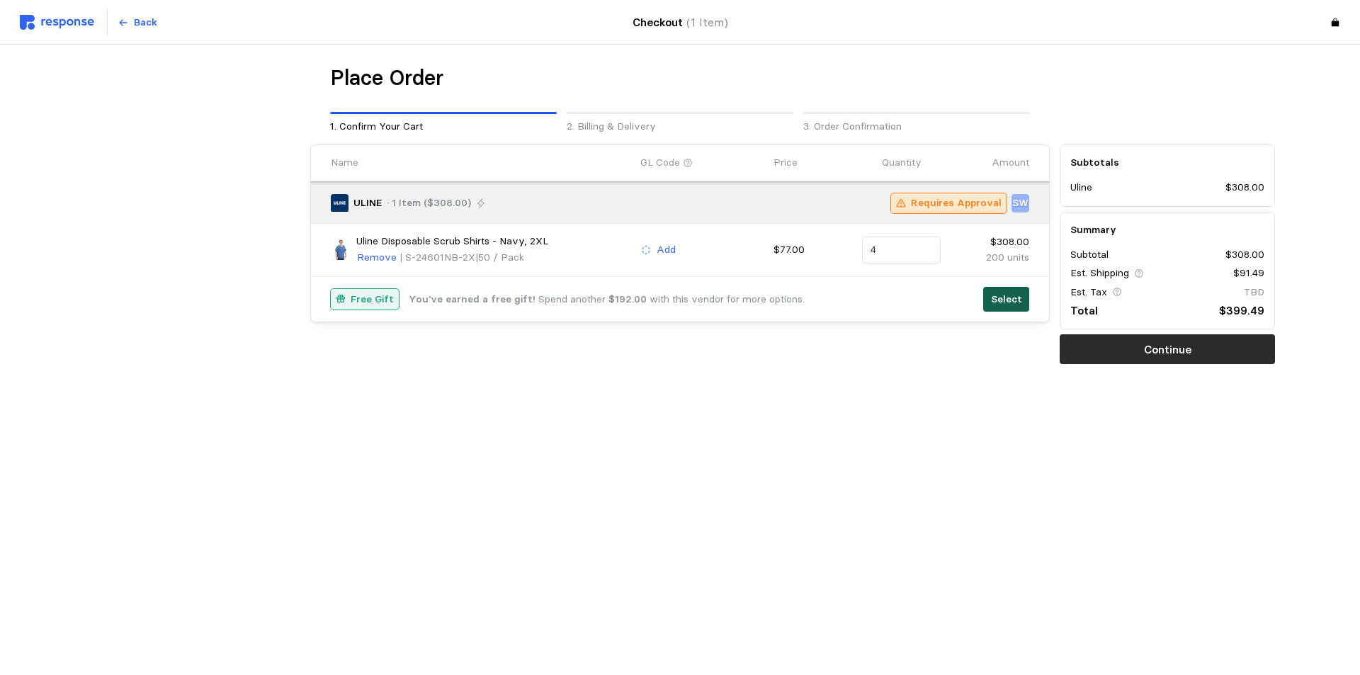
click at [1003, 298] on p "Select" at bounding box center [1006, 300] width 31 height 16
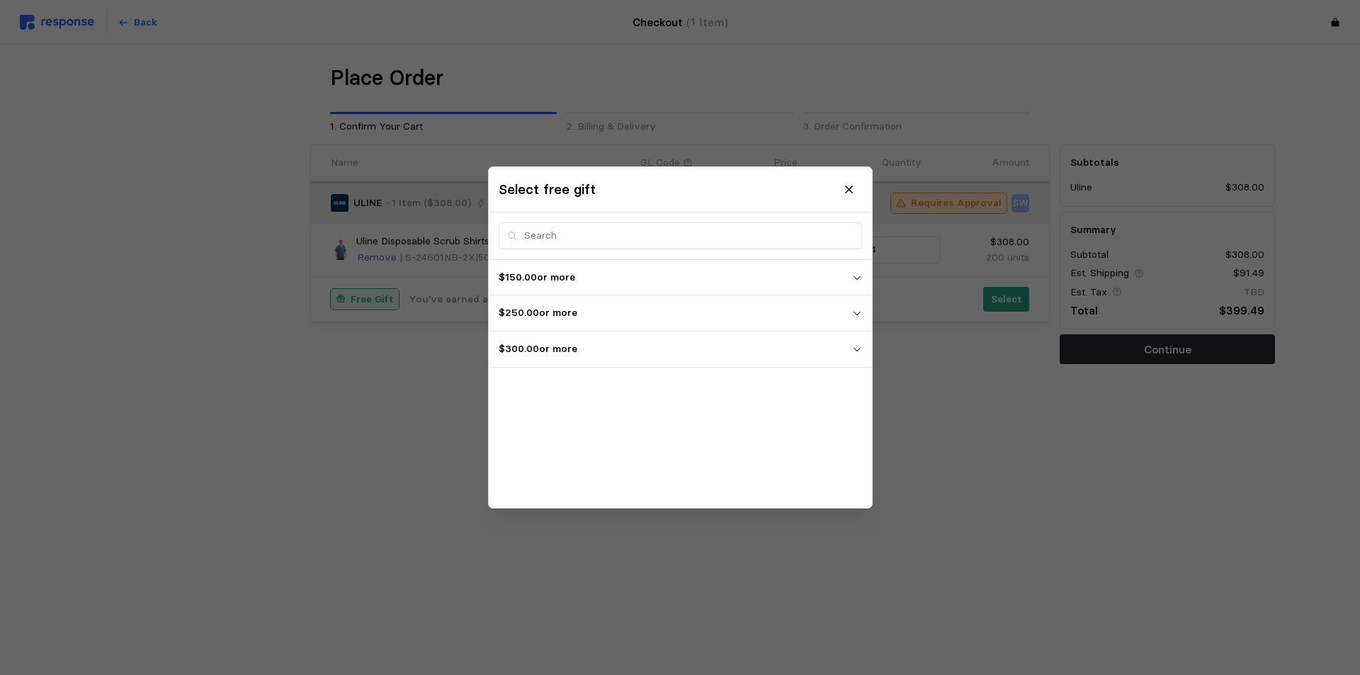
click at [677, 359] on span "$300.00 or more" at bounding box center [675, 349] width 353 height 26
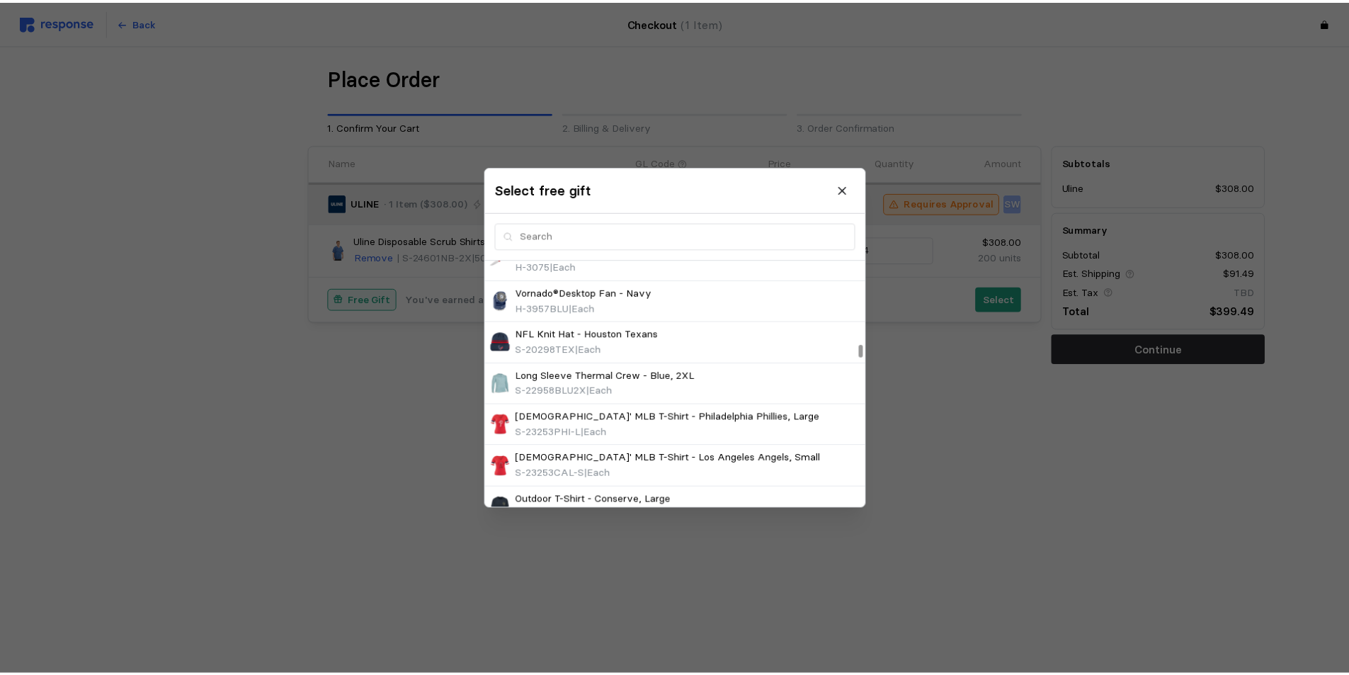
scroll to position [2456, 0]
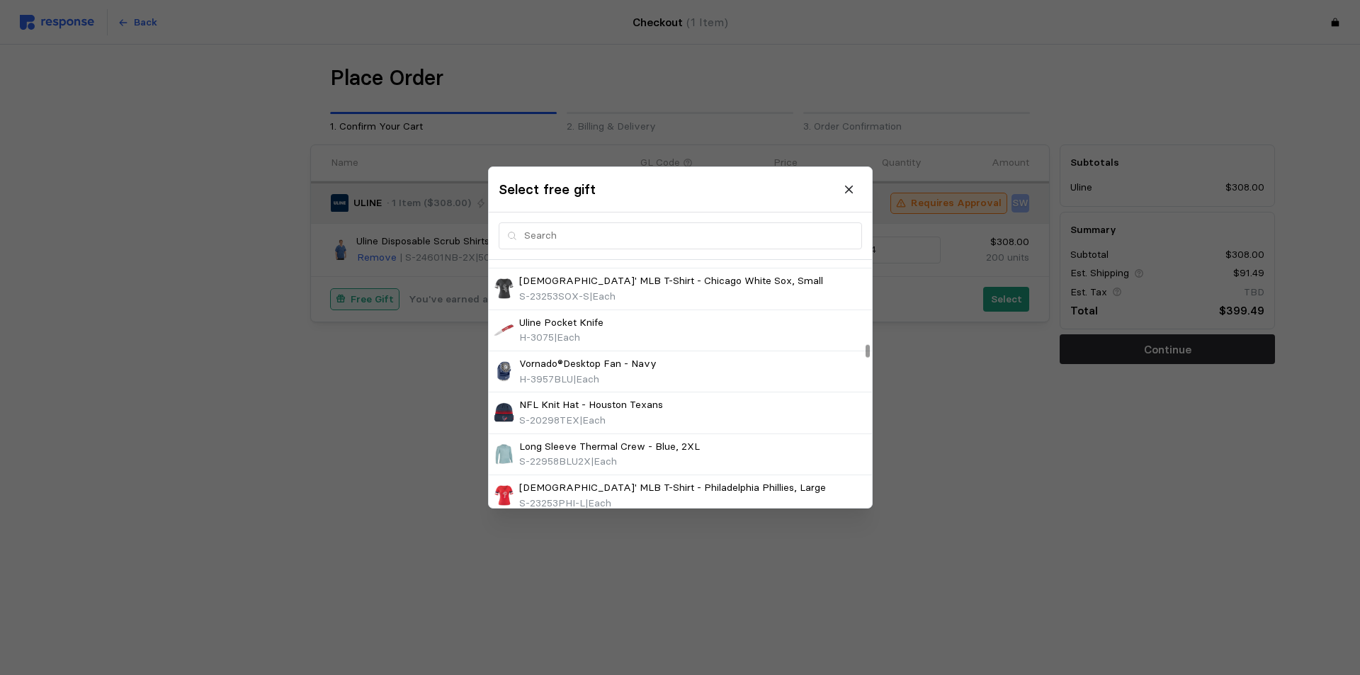
drag, startPoint x: 567, startPoint y: 324, endPoint x: 913, endPoint y: 230, distance: 359.0
click at [567, 324] on p "Uline Pocket Knife" at bounding box center [561, 323] width 84 height 16
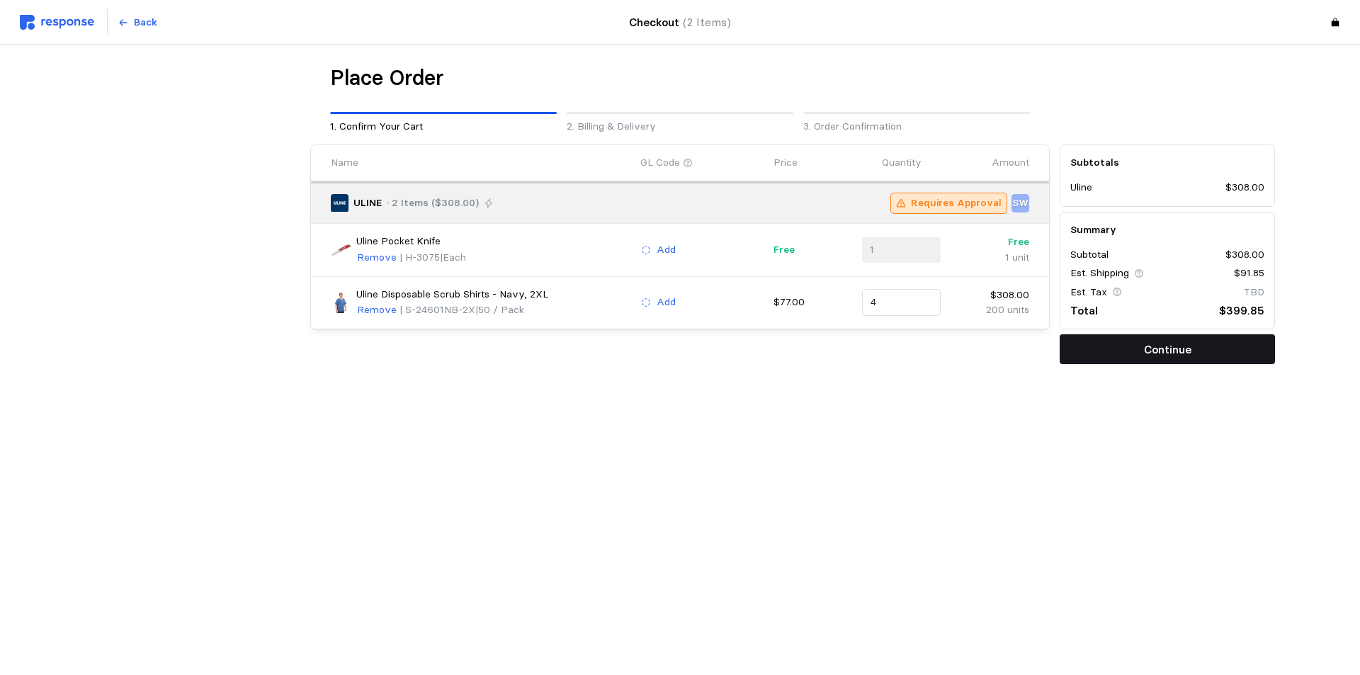
click at [1111, 345] on button "Continue" at bounding box center [1167, 349] width 215 height 30
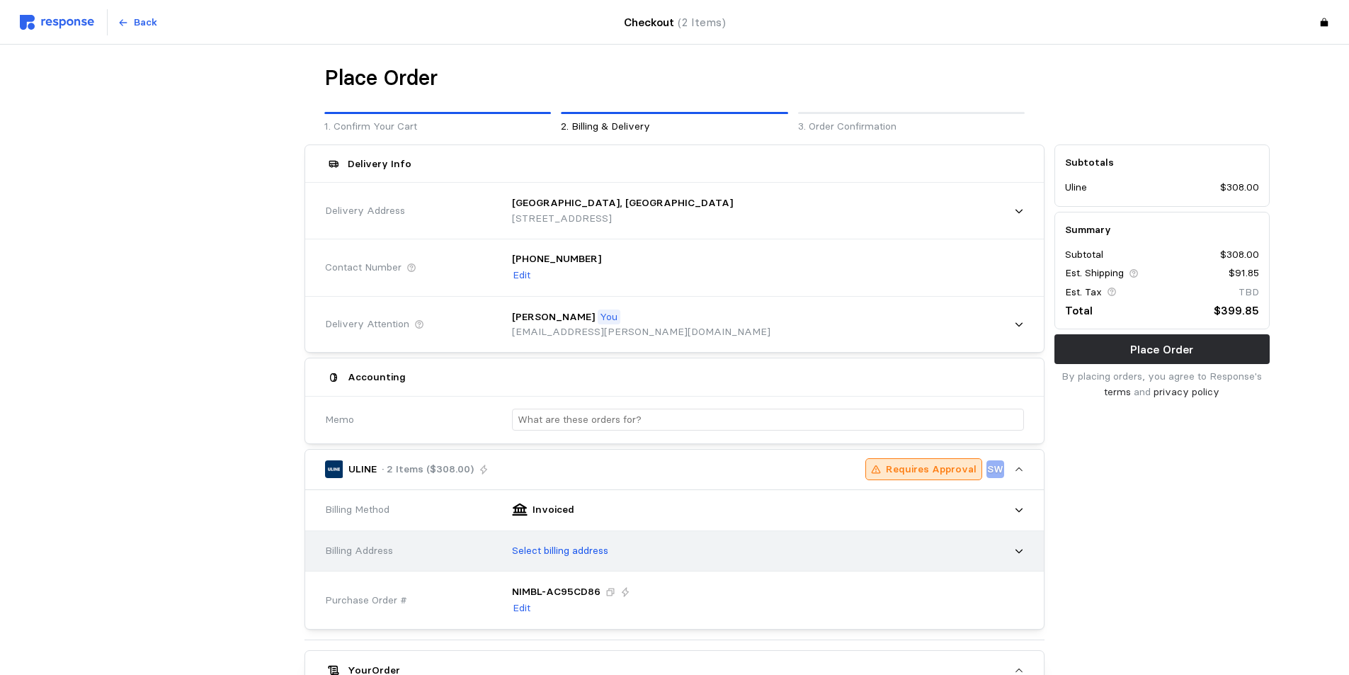
click at [648, 540] on div "Select billing address" at bounding box center [763, 550] width 522 height 35
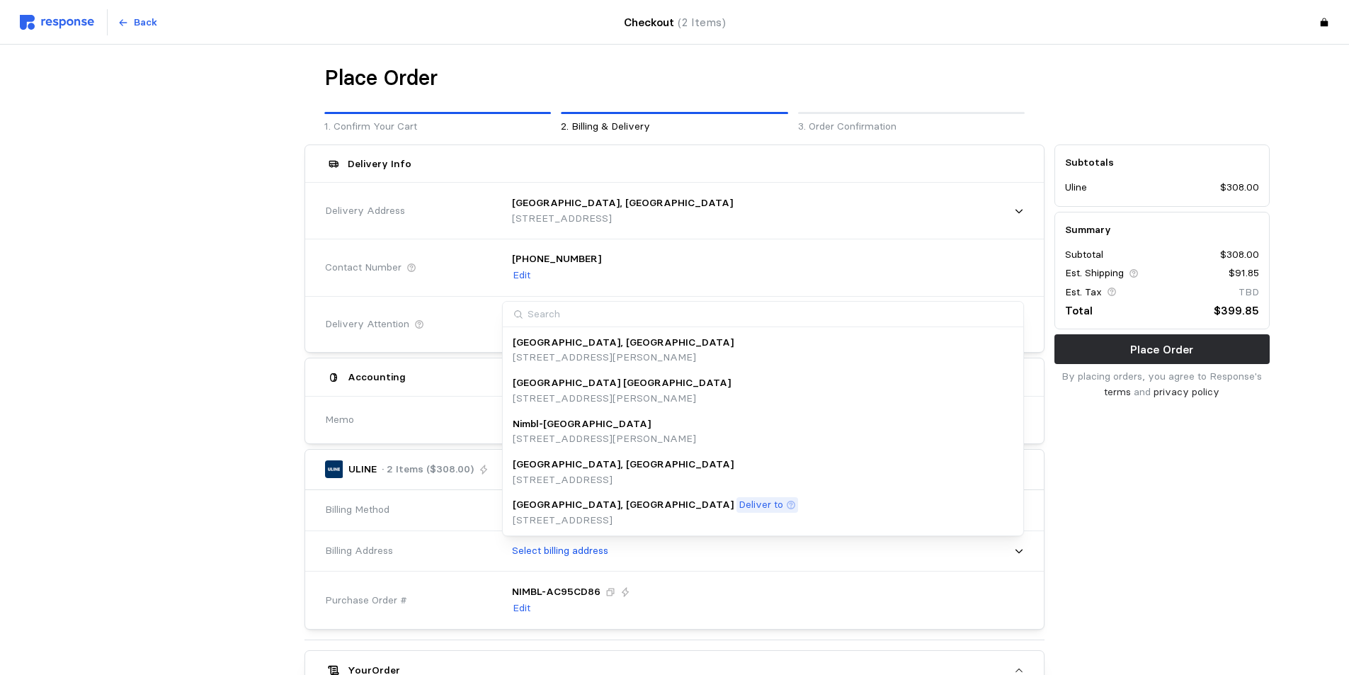
click at [557, 502] on p "[GEOGRAPHIC_DATA], [GEOGRAPHIC_DATA]" at bounding box center [623, 505] width 221 height 16
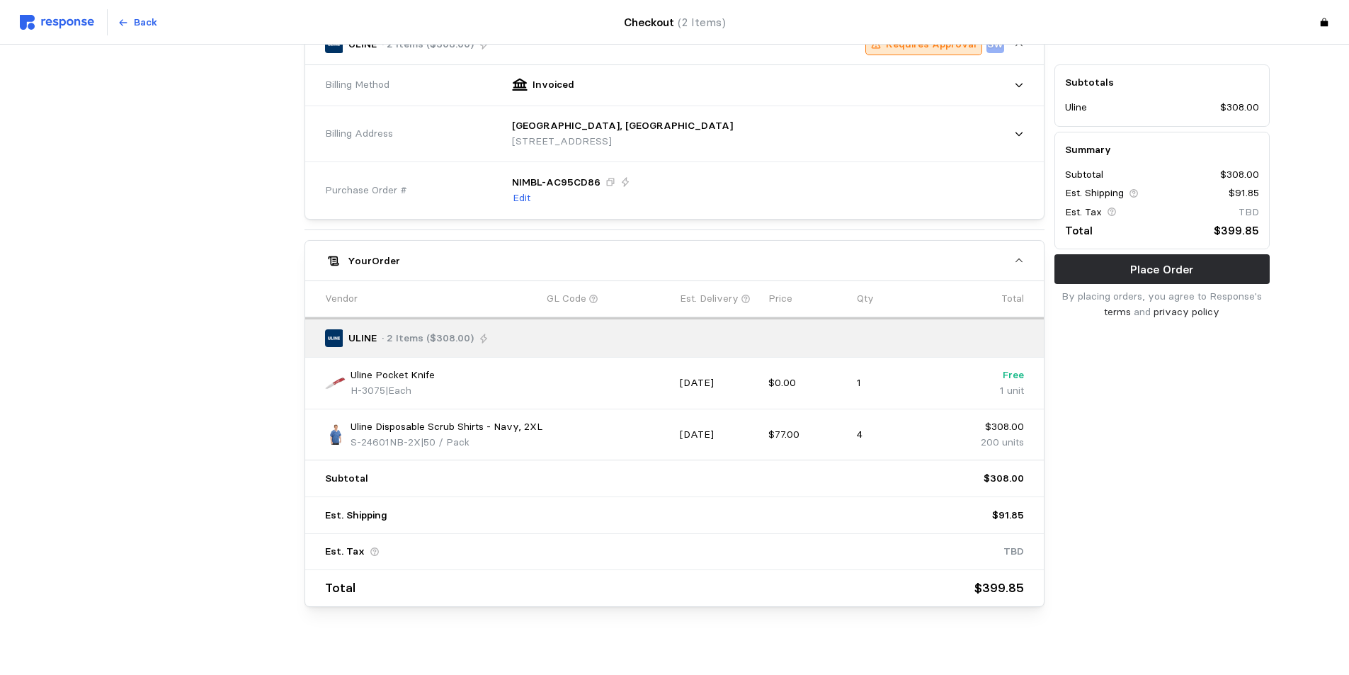
scroll to position [436, 0]
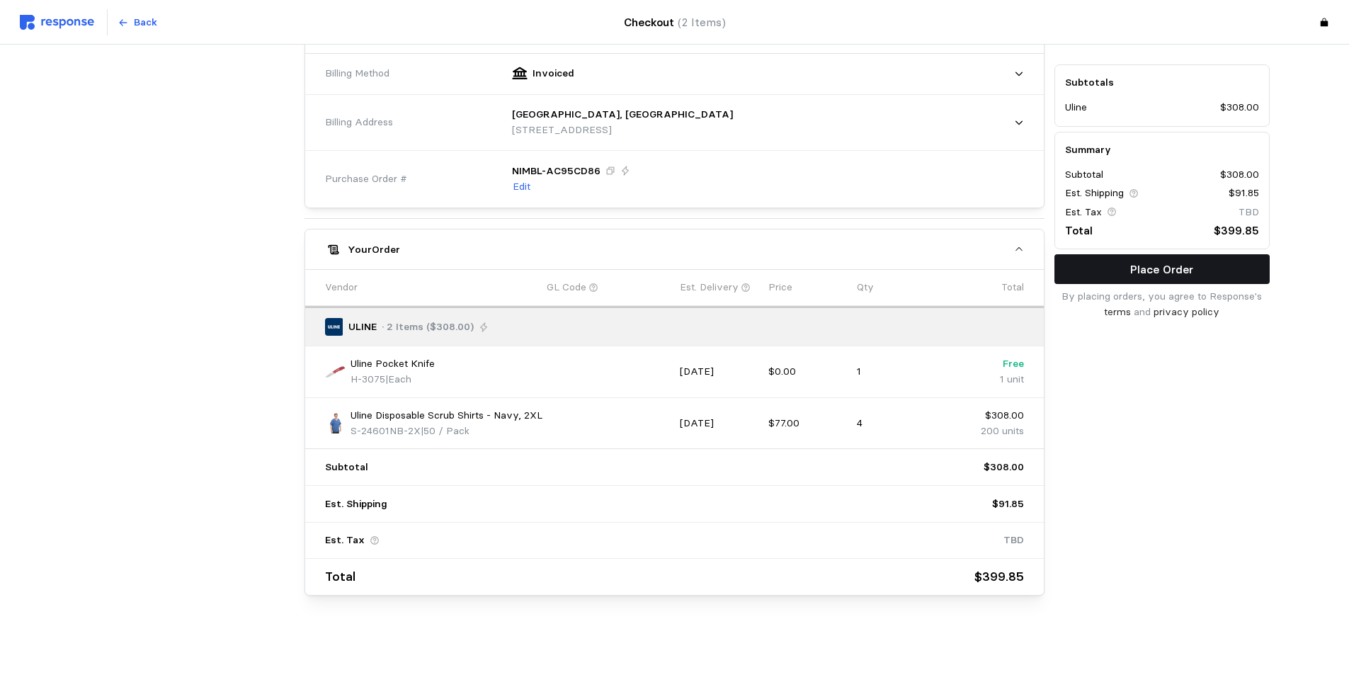
click at [1111, 259] on button "Place Order" at bounding box center [1162, 269] width 215 height 30
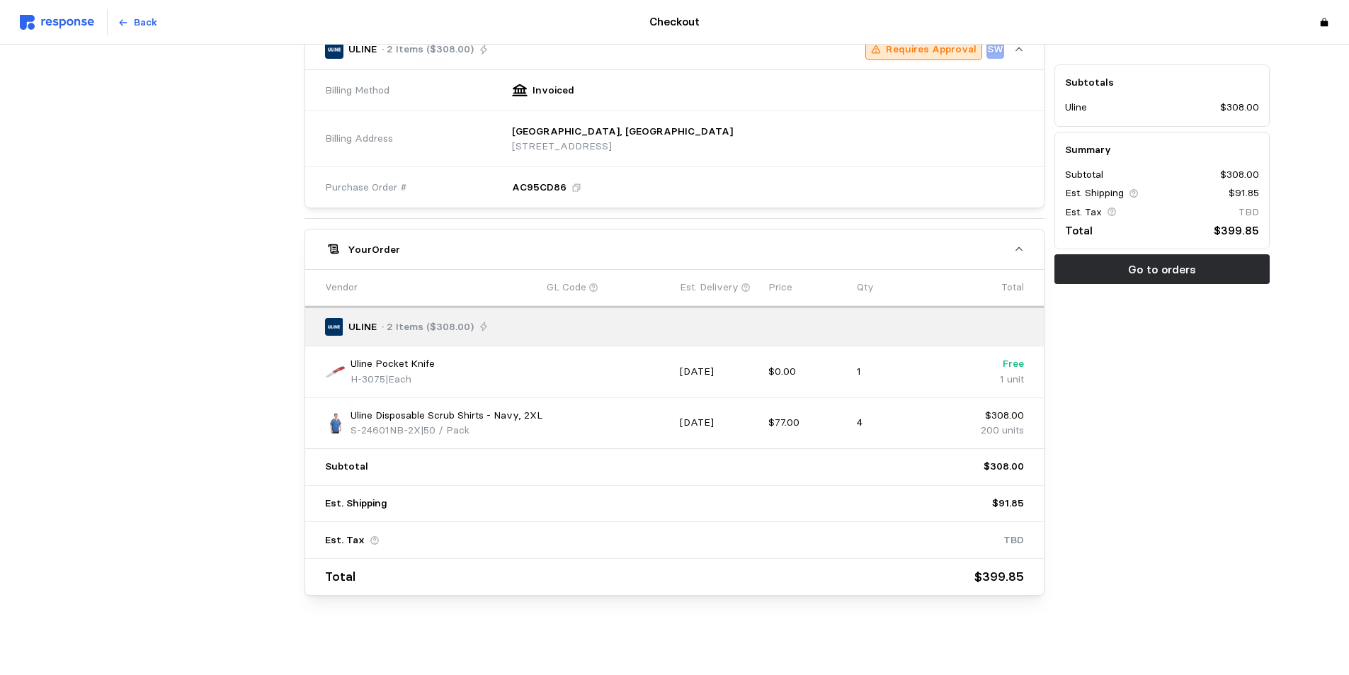
scroll to position [0, 0]
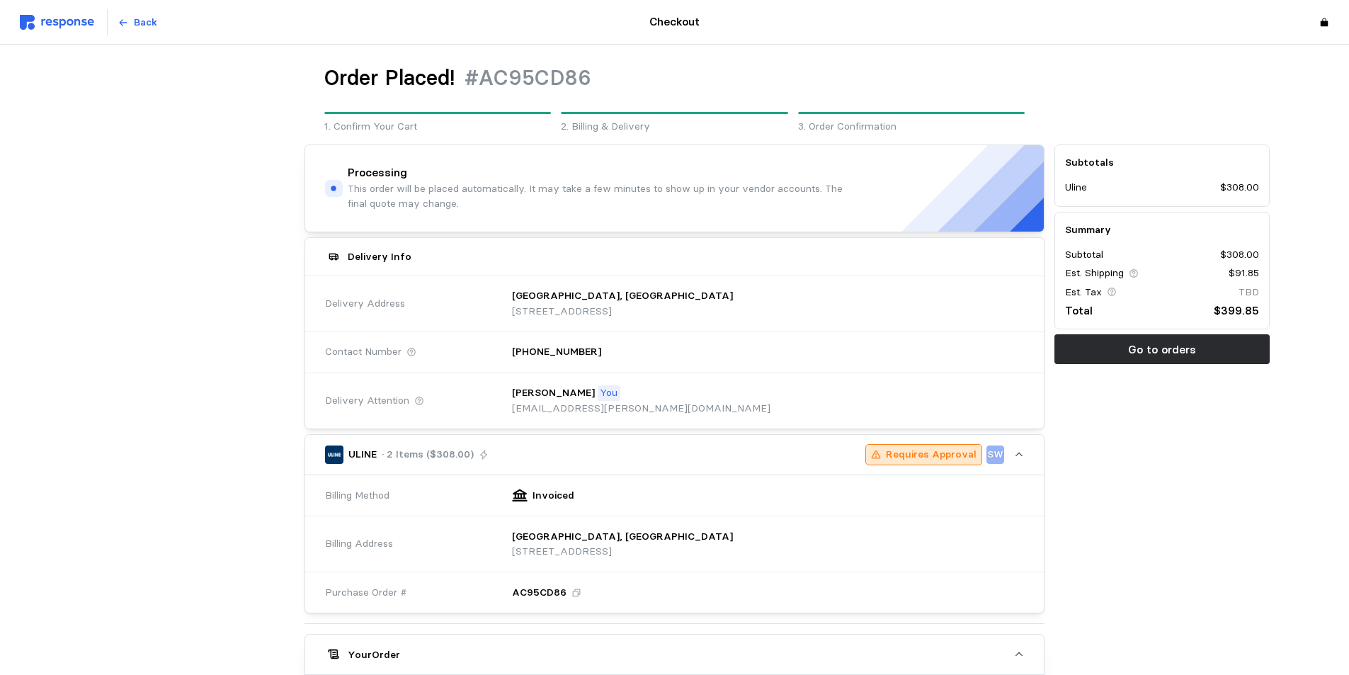
click at [1102, 86] on div at bounding box center [1162, 100] width 225 height 80
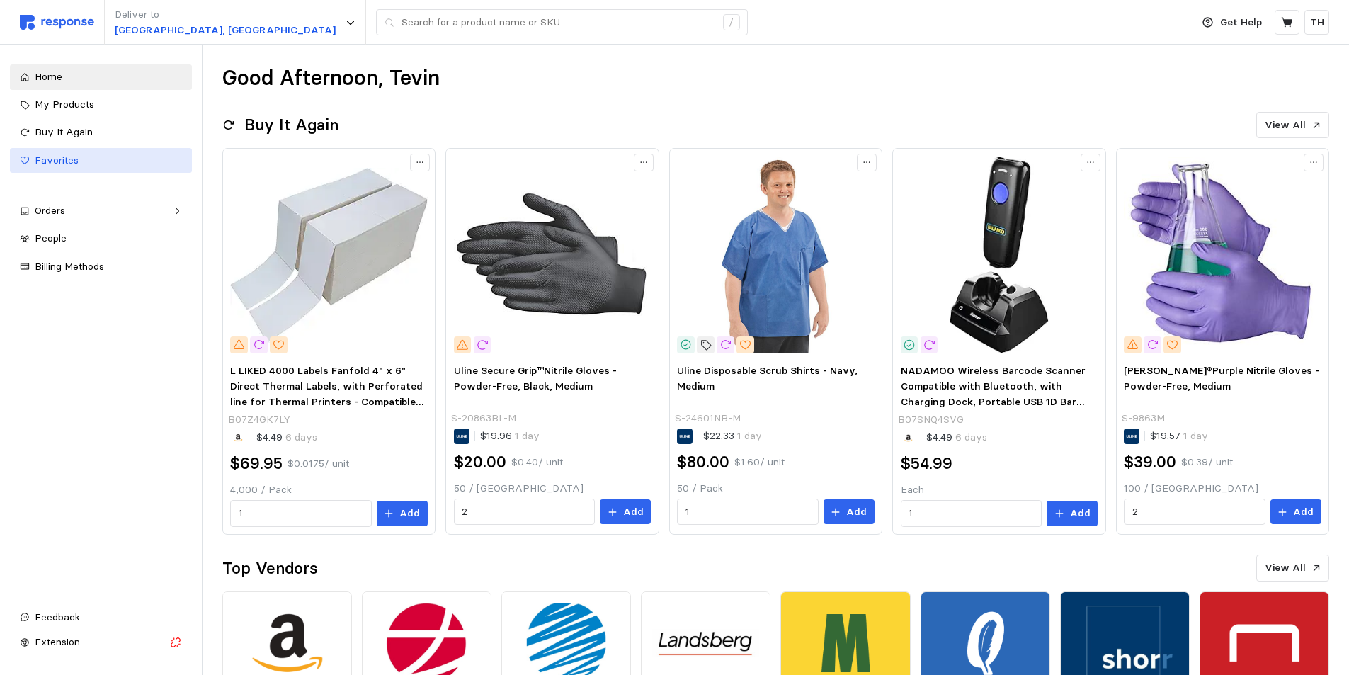
click at [72, 168] on div "Favorites" at bounding box center [108, 161] width 147 height 16
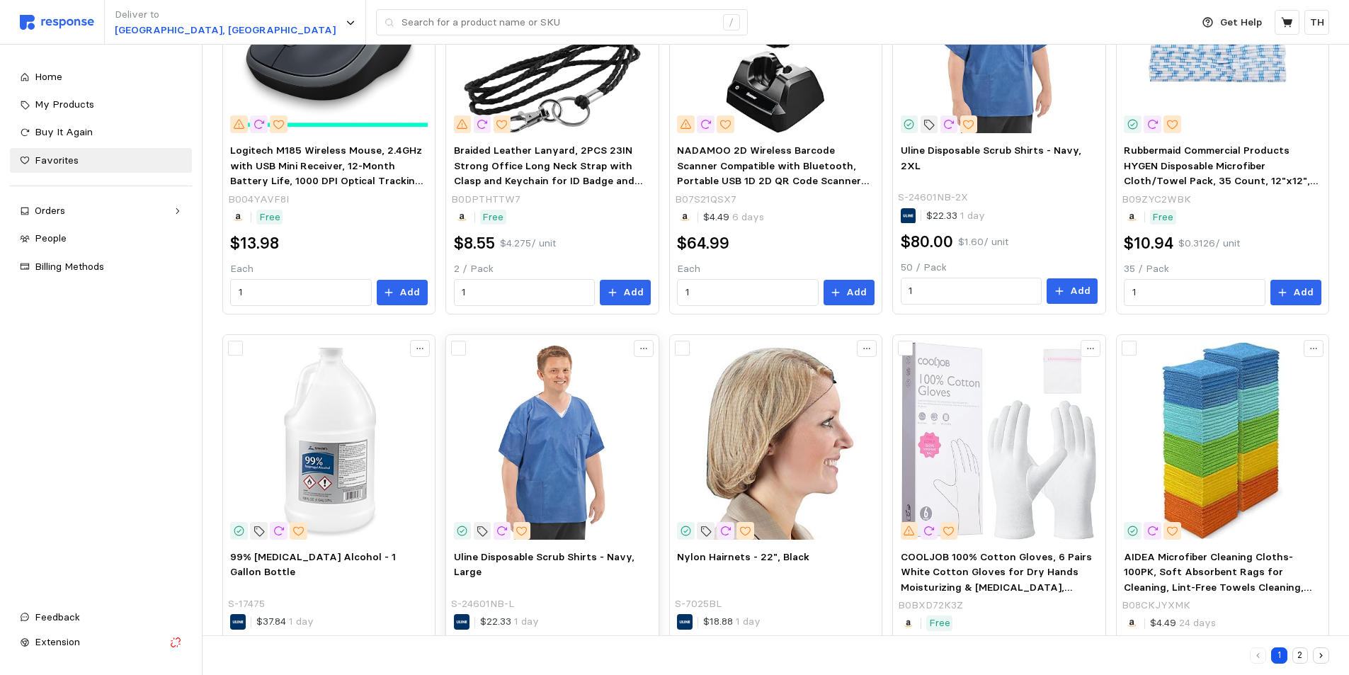
scroll to position [742, 0]
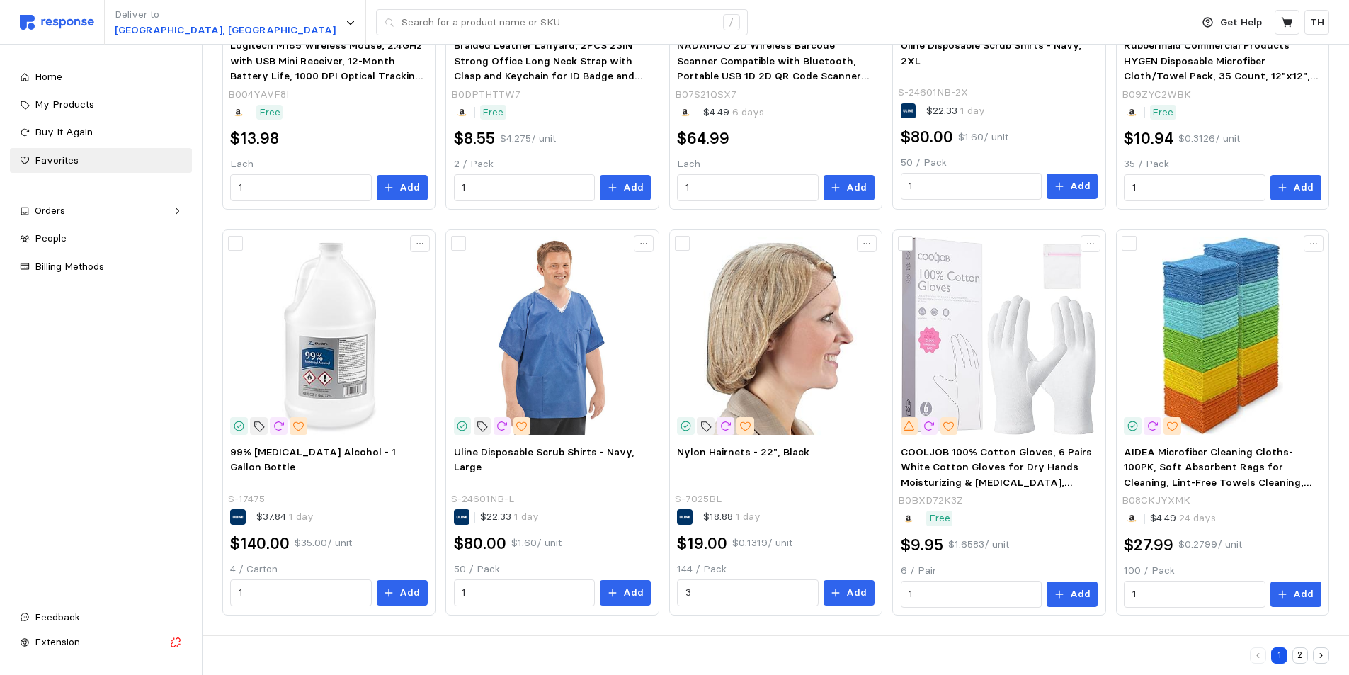
click at [1299, 651] on button "2" at bounding box center [1301, 655] width 16 height 16
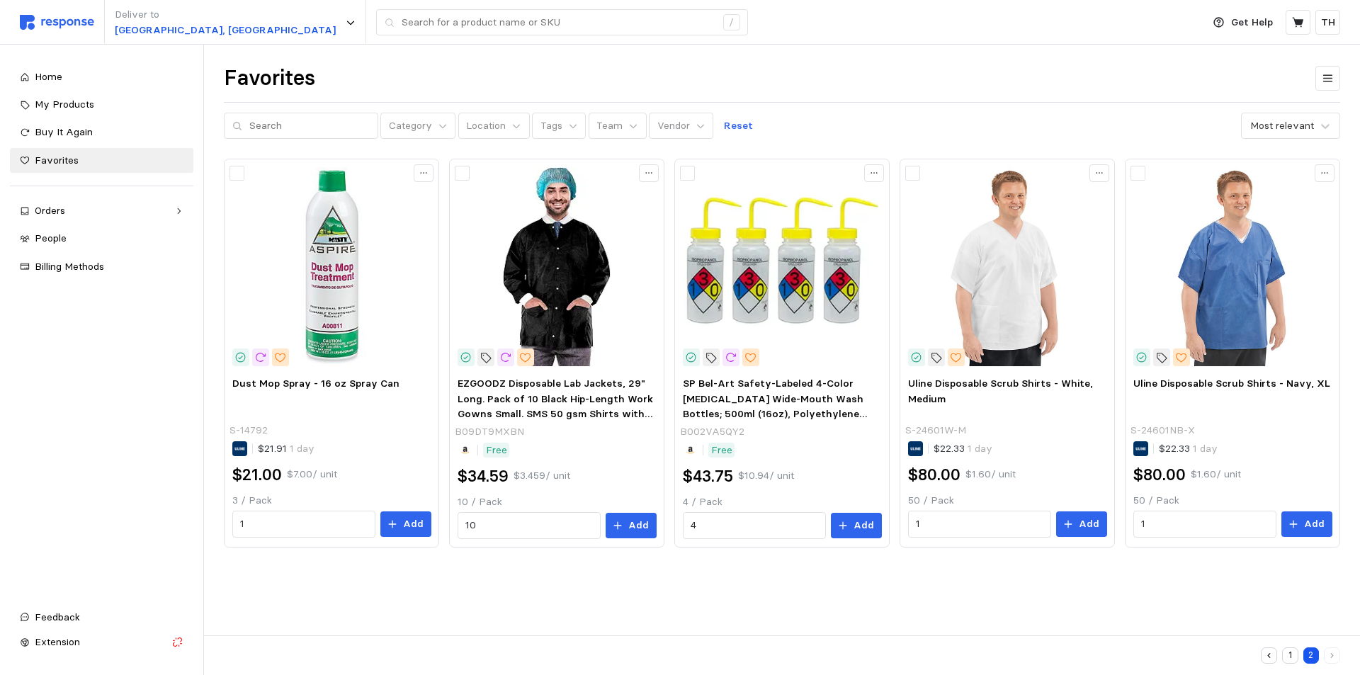
click at [672, 608] on main "Favorites Category Location Tags Team Vendor Reset Most relevant Dust Mop Spray…" at bounding box center [680, 337] width 1360 height 675
click at [1287, 651] on button "1" at bounding box center [1290, 655] width 16 height 16
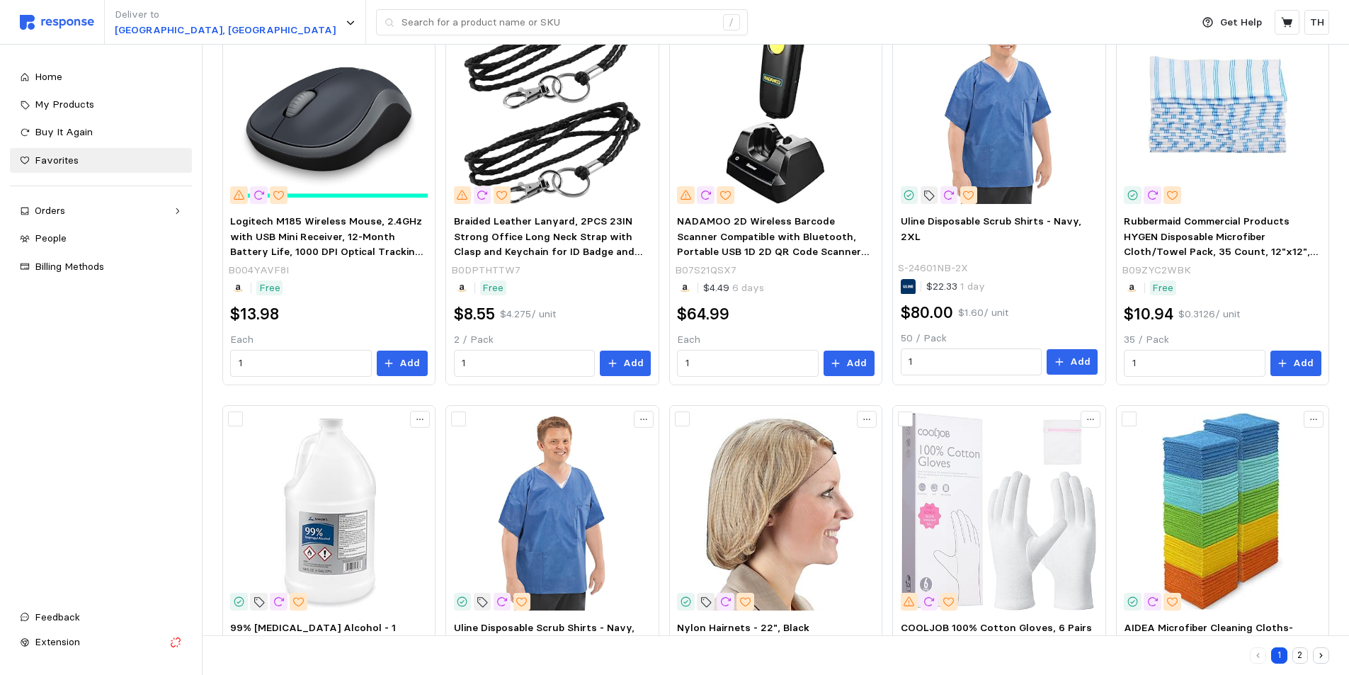
scroll to position [742, 0]
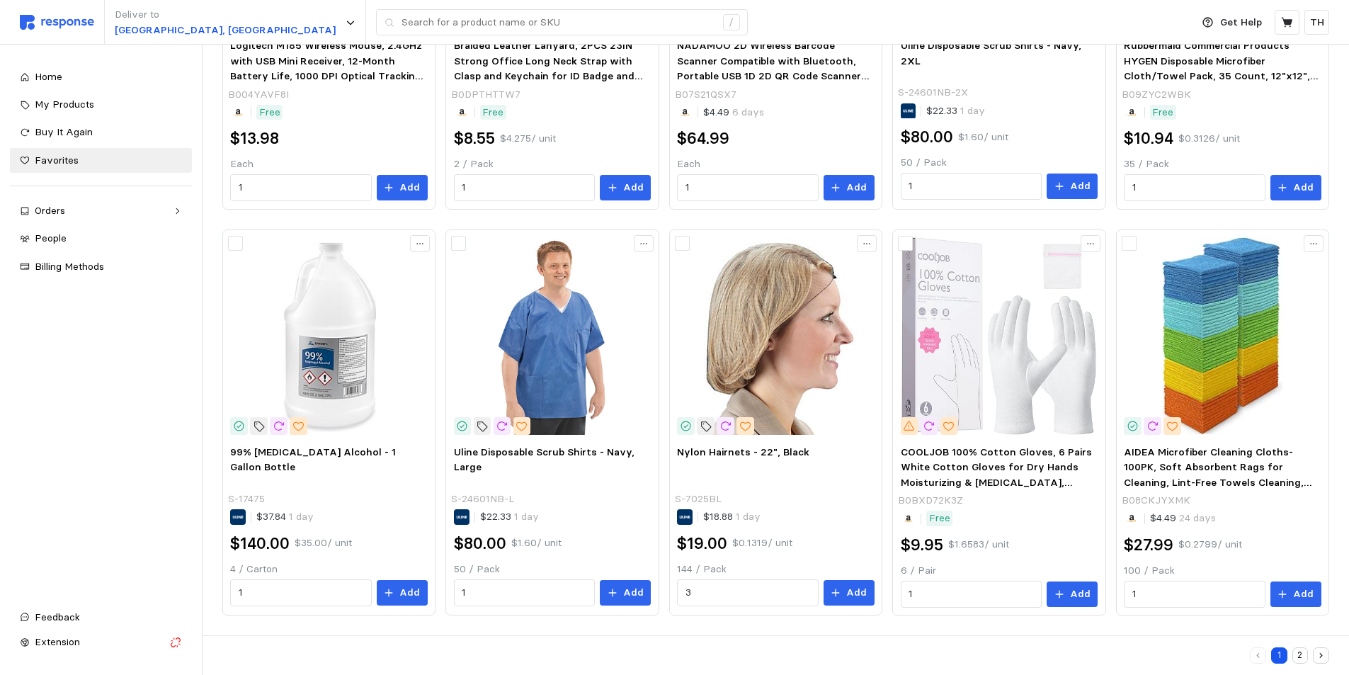
click at [1293, 654] on button "2" at bounding box center [1301, 655] width 16 height 16
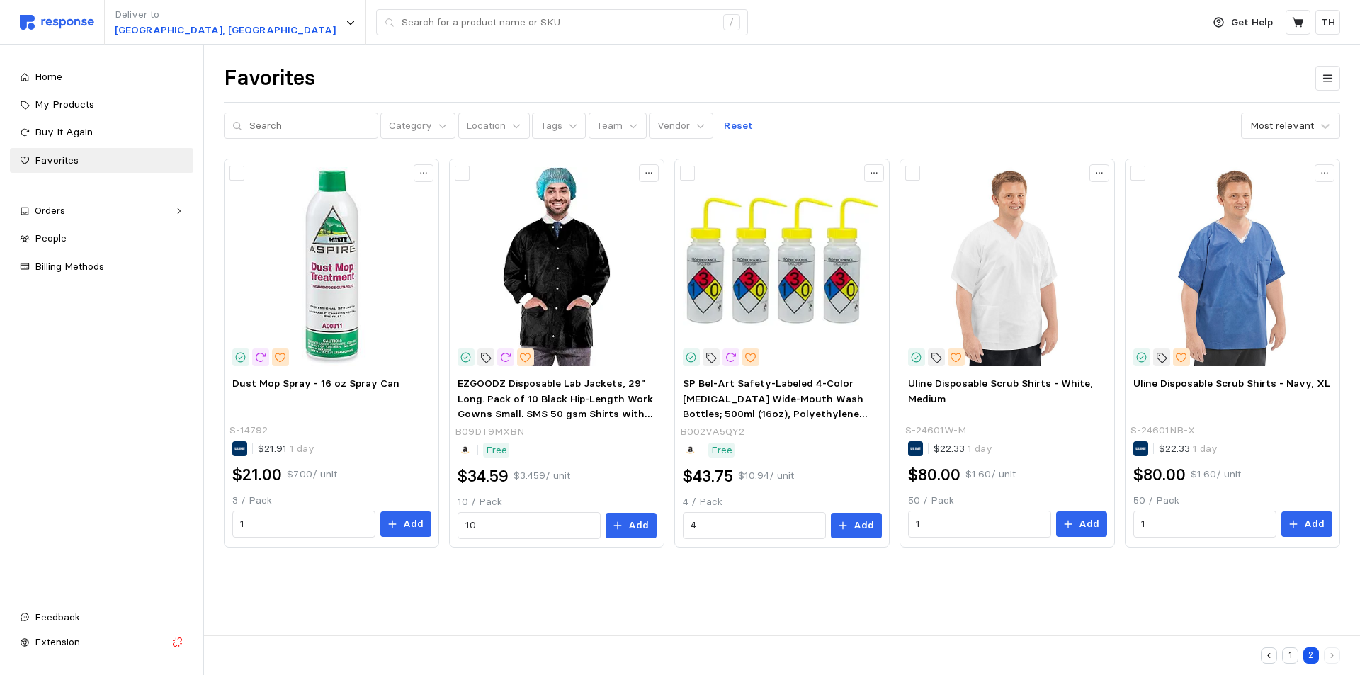
click at [490, 71] on div "Favorites" at bounding box center [782, 78] width 1116 height 28
click at [1286, 655] on button "1" at bounding box center [1290, 655] width 16 height 16
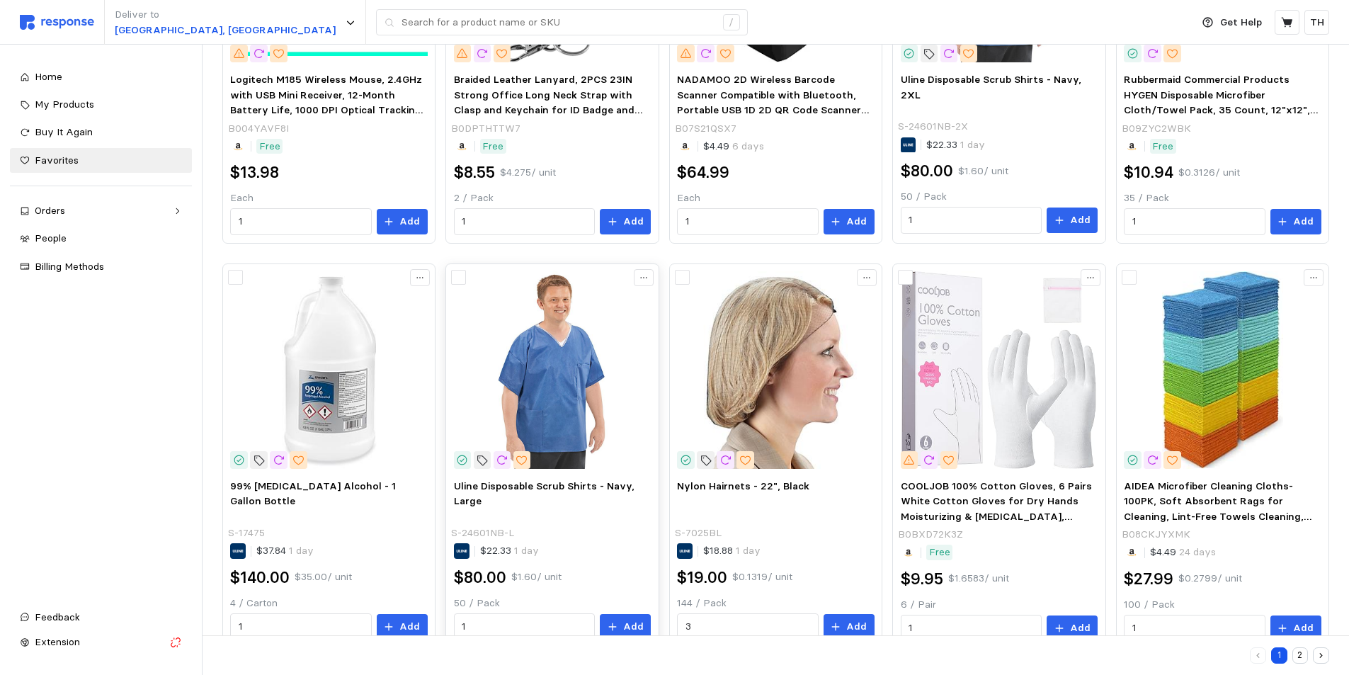
scroll to position [742, 0]
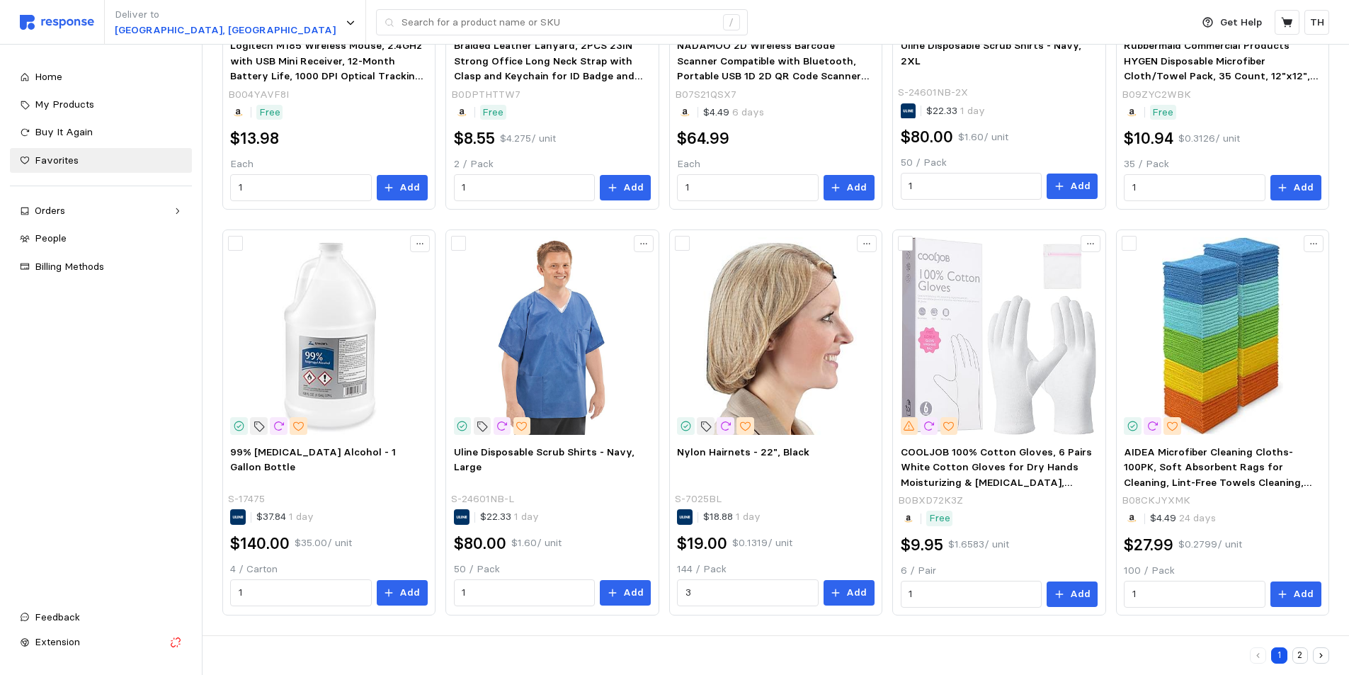
click at [1300, 658] on button "2" at bounding box center [1301, 655] width 16 height 16
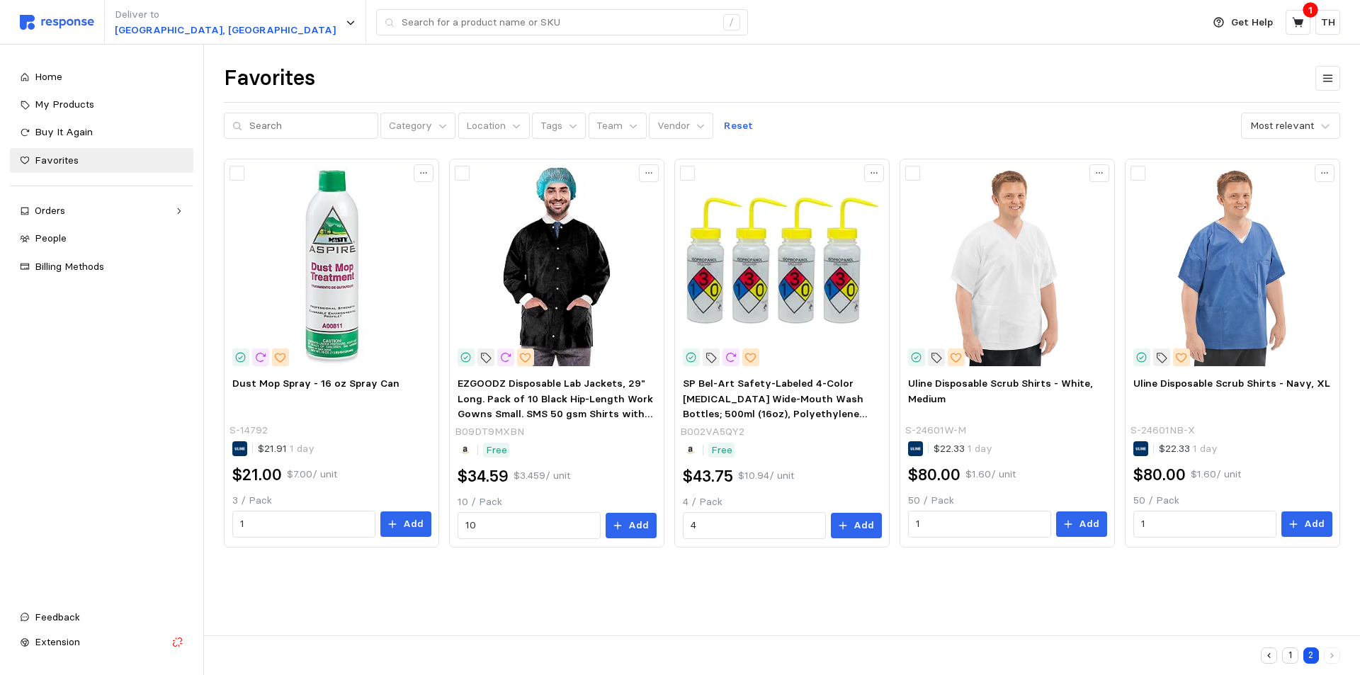
click at [668, 52] on div "Favorites Category Location Tags Team Vendor Reset Most relevant Dust Mop Spray…" at bounding box center [782, 326] width 1156 height 562
click at [72, 208] on div "Orders" at bounding box center [102, 211] width 134 height 16
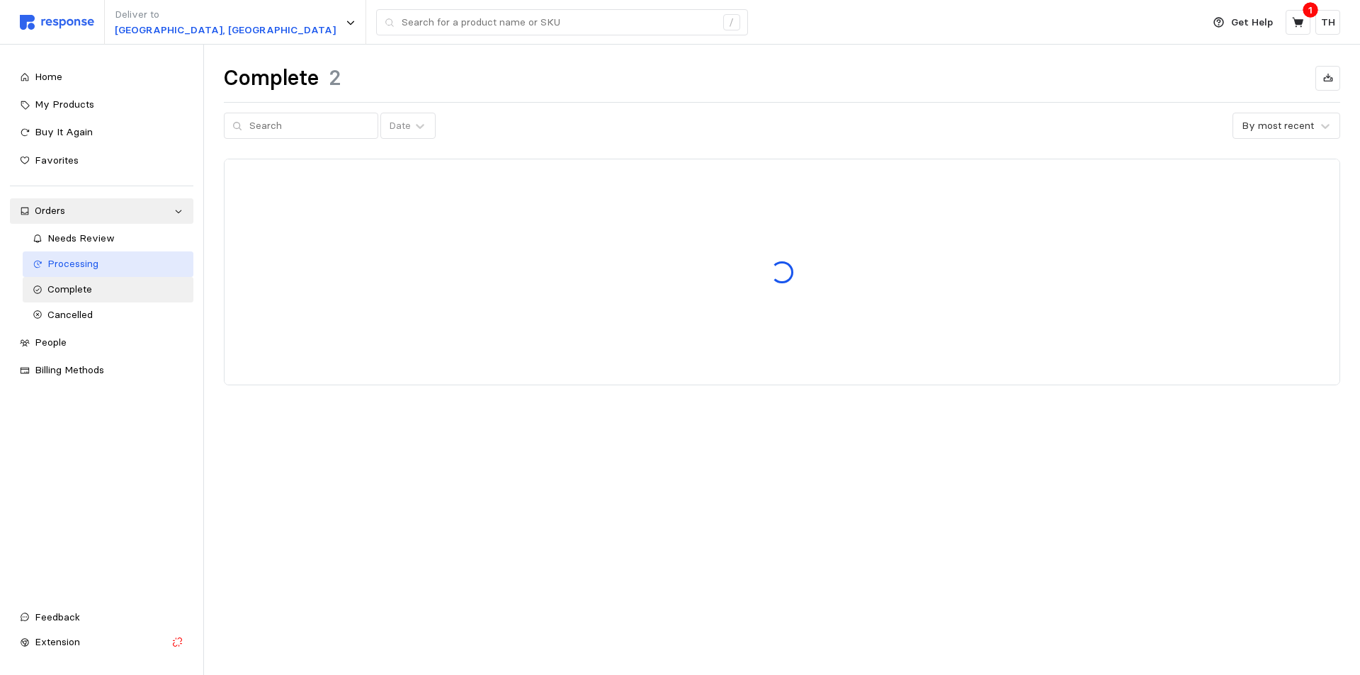
click at [73, 264] on span "Processing" at bounding box center [72, 263] width 51 height 13
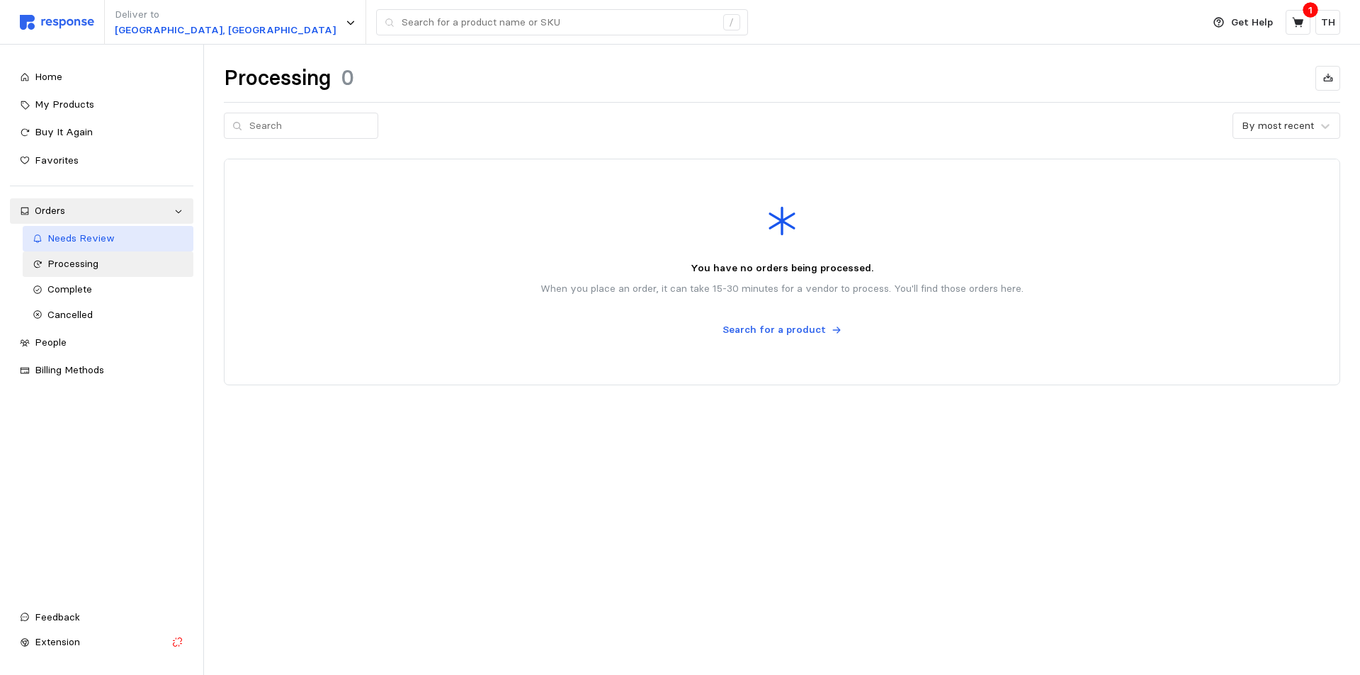
click at [102, 227] on link "Needs Review" at bounding box center [108, 239] width 171 height 26
